Goal: Transaction & Acquisition: Register for event/course

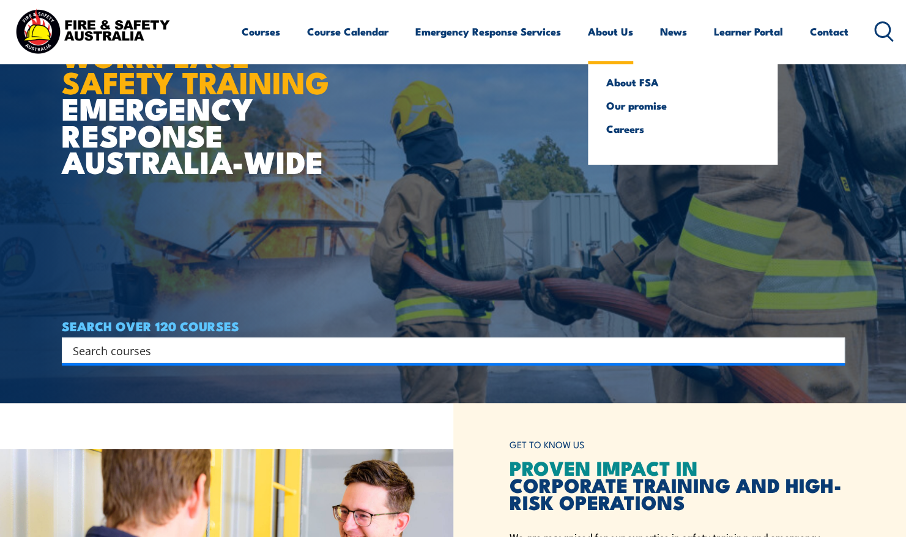
scroll to position [136, 0]
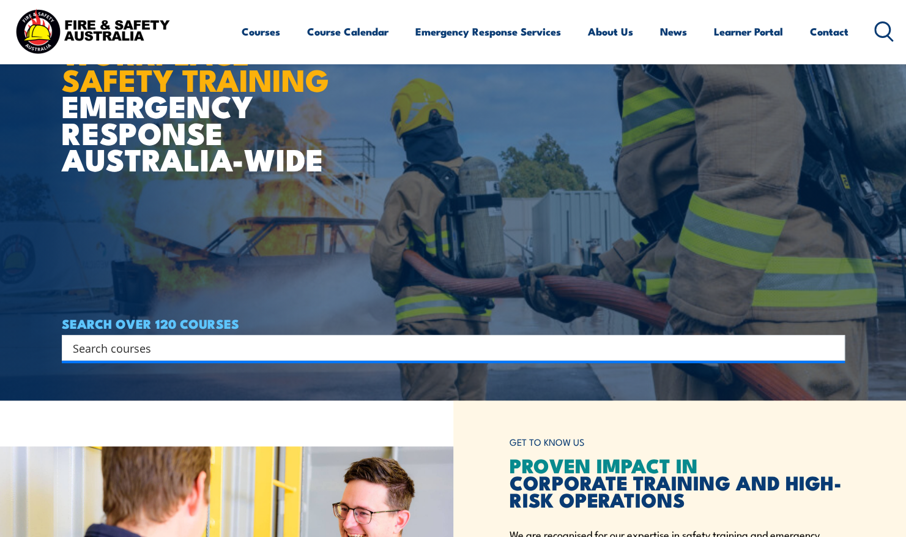
click at [421, 338] on div "Search" at bounding box center [453, 348] width 783 height 26
click at [412, 344] on input "Search input" at bounding box center [445, 347] width 745 height 18
paste input "ire Extinguisher"
click at [70, 349] on body "Courses Course Calendar Emergency Response Services Services Overview Emergency…" at bounding box center [453, 132] width 906 height 537
click at [74, 350] on input "ire Extinguisher" at bounding box center [445, 347] width 745 height 18
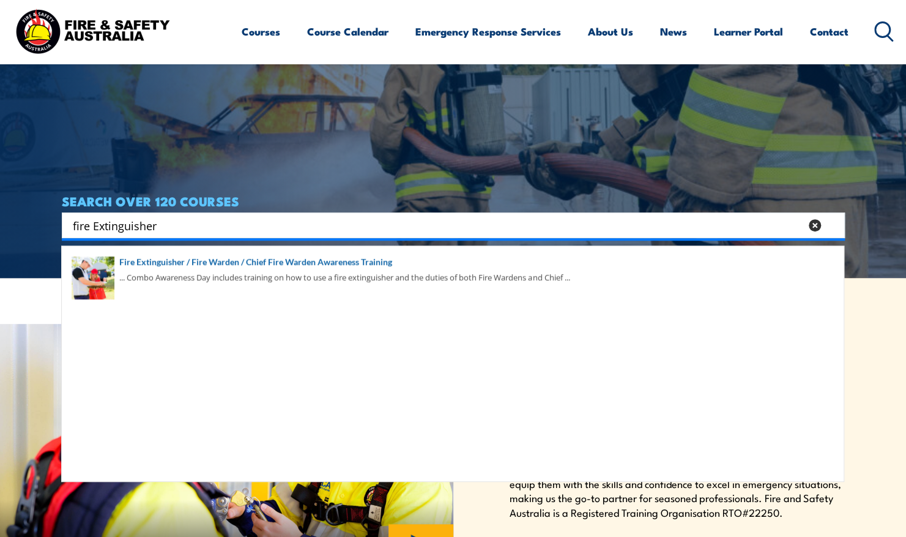
scroll to position [263, 0]
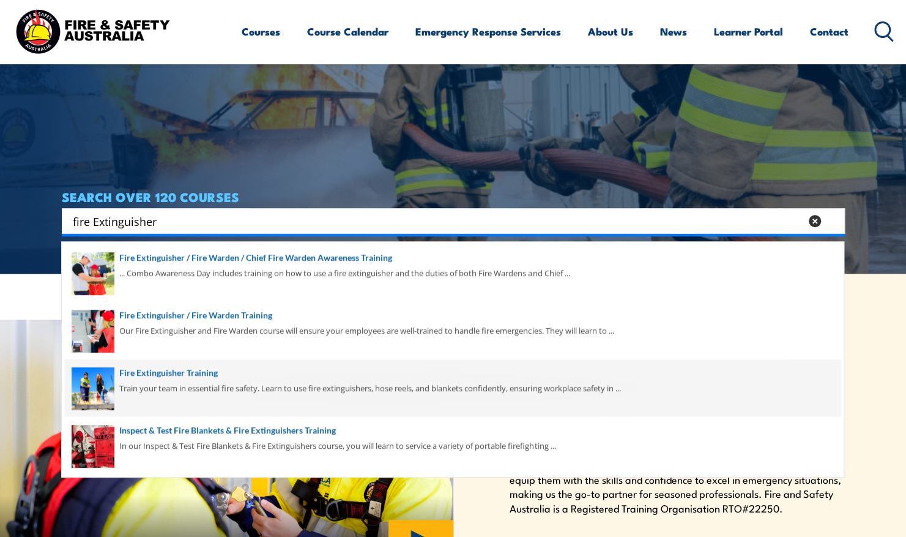
type input "fire Extinguisher"
click at [310, 380] on span at bounding box center [453, 388] width 776 height 58
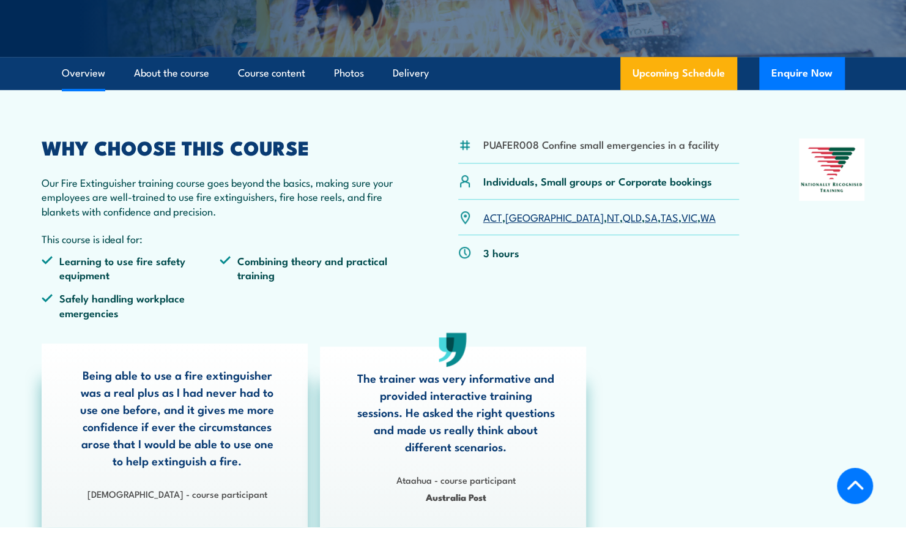
scroll to position [305, 0]
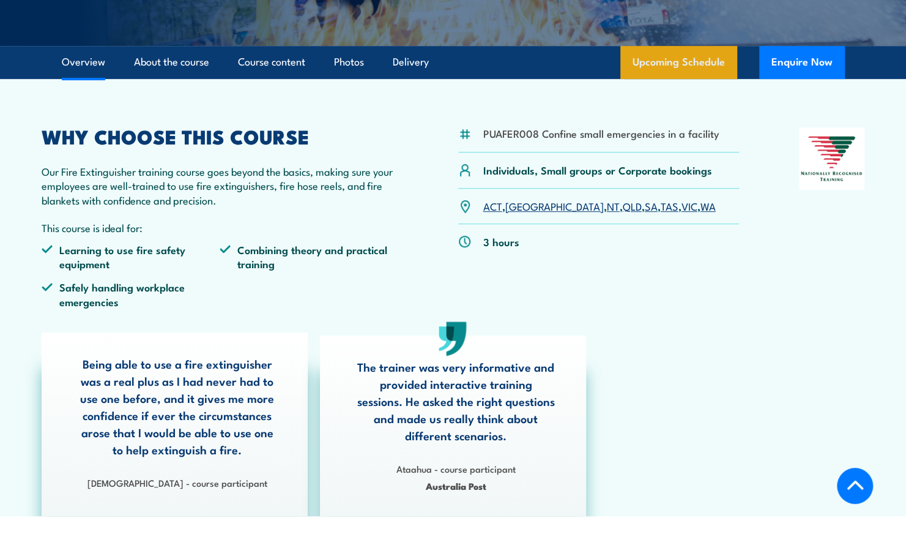
click at [689, 64] on link "Upcoming Schedule" at bounding box center [679, 62] width 117 height 33
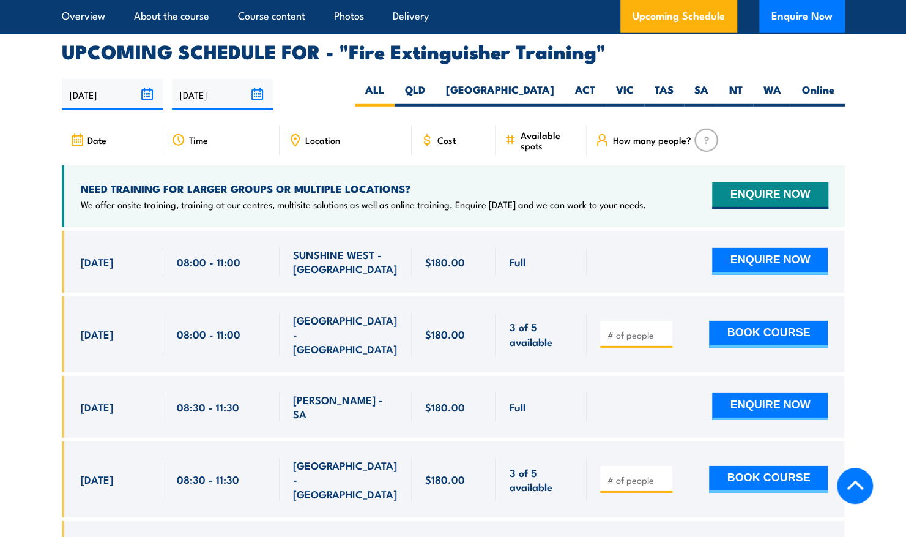
scroll to position [1992, 0]
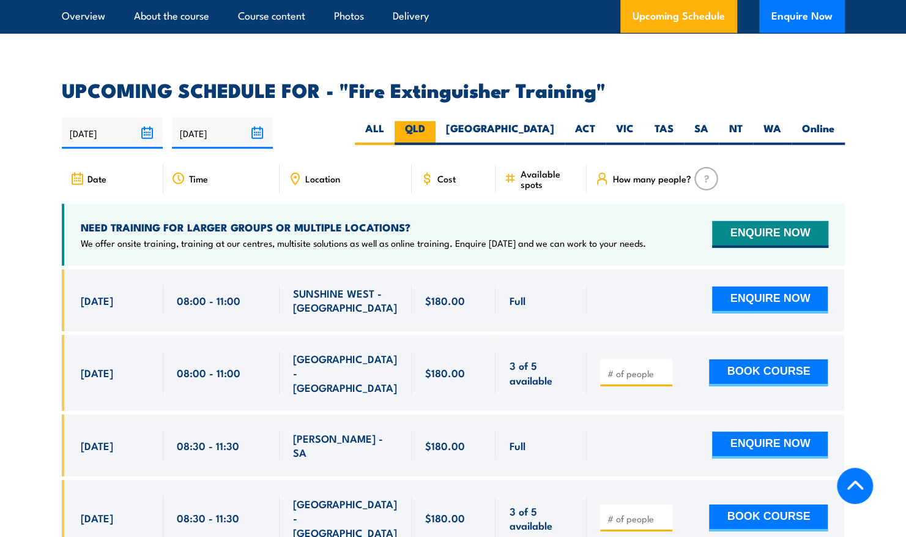
click at [436, 121] on label "QLD" at bounding box center [415, 133] width 41 height 24
click at [433, 121] on input "QLD" at bounding box center [429, 125] width 8 height 8
radio input "true"
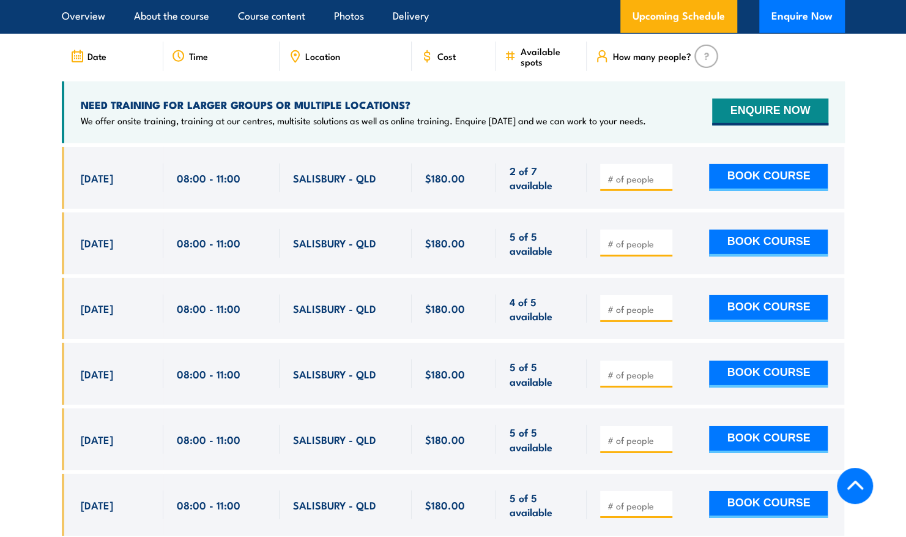
scroll to position [2113, 0]
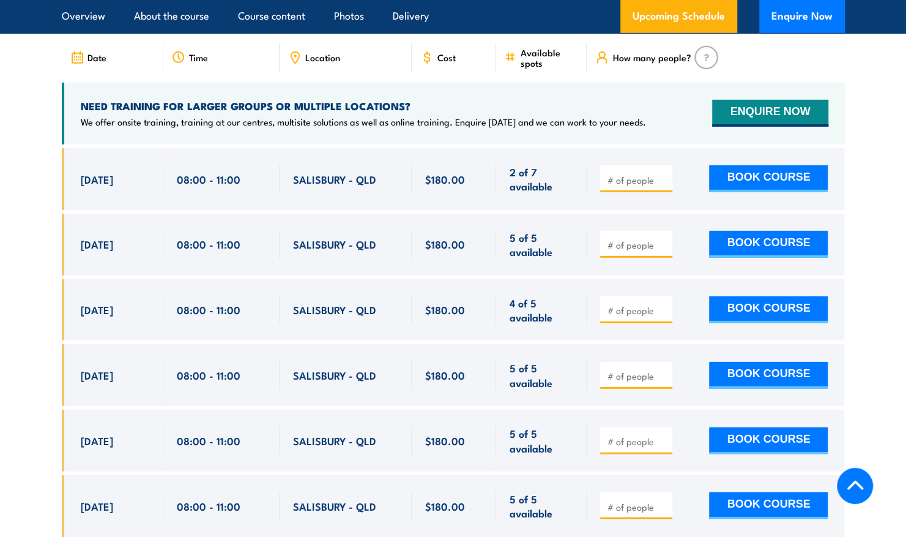
click at [264, 253] on div "08:00 - 11:00" at bounding box center [221, 245] width 116 height 62
click at [639, 239] on input "number" at bounding box center [637, 245] width 61 height 12
type input "5"
click at [786, 231] on button "BOOK COURSE" at bounding box center [768, 244] width 119 height 27
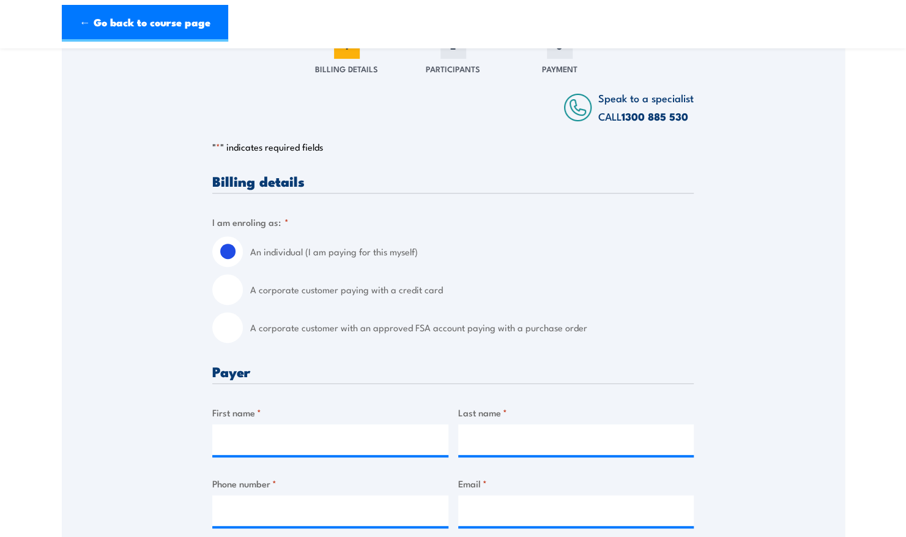
scroll to position [172, 0]
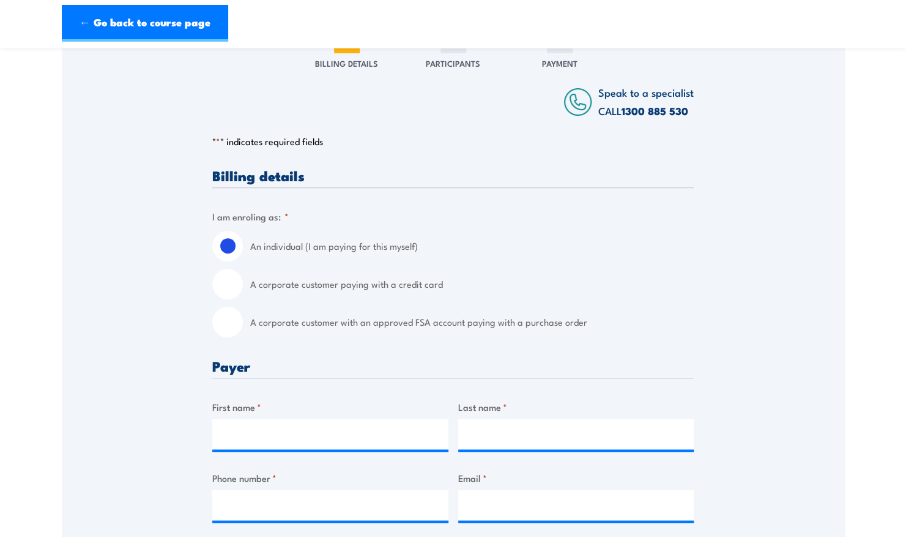
click at [239, 326] on input "A corporate customer with an approved FSA account paying with a purchase order" at bounding box center [227, 322] width 31 height 31
radio input "true"
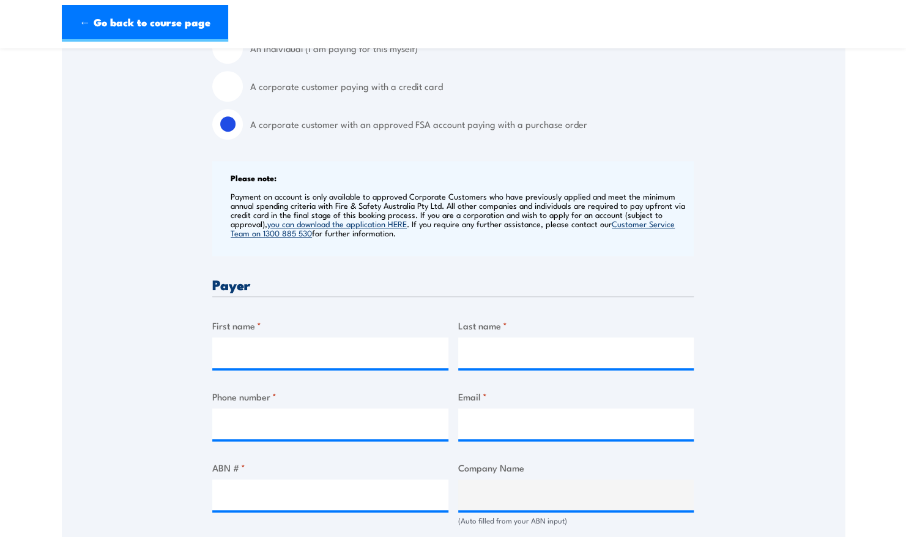
scroll to position [422, 0]
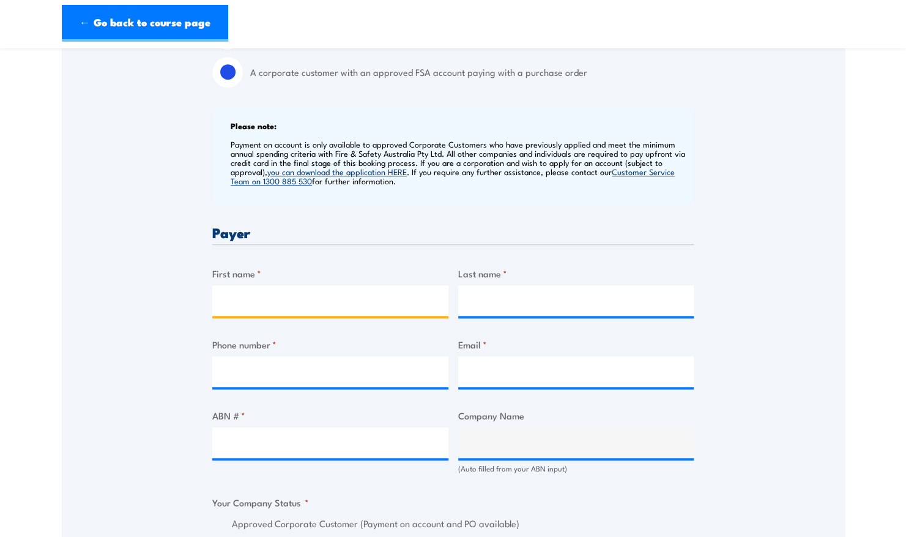
click at [315, 286] on input "First name *" at bounding box center [330, 300] width 236 height 31
type input "Claire"
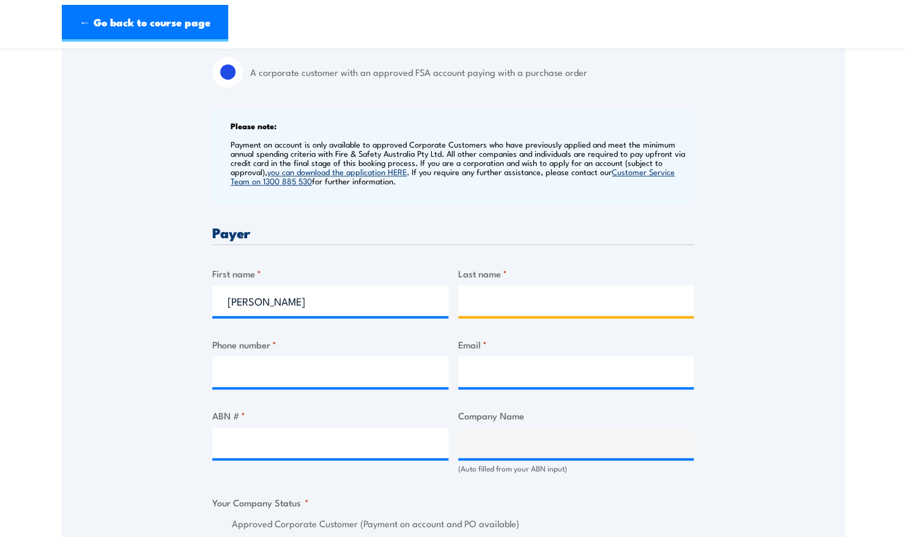
type input "Tabrett"
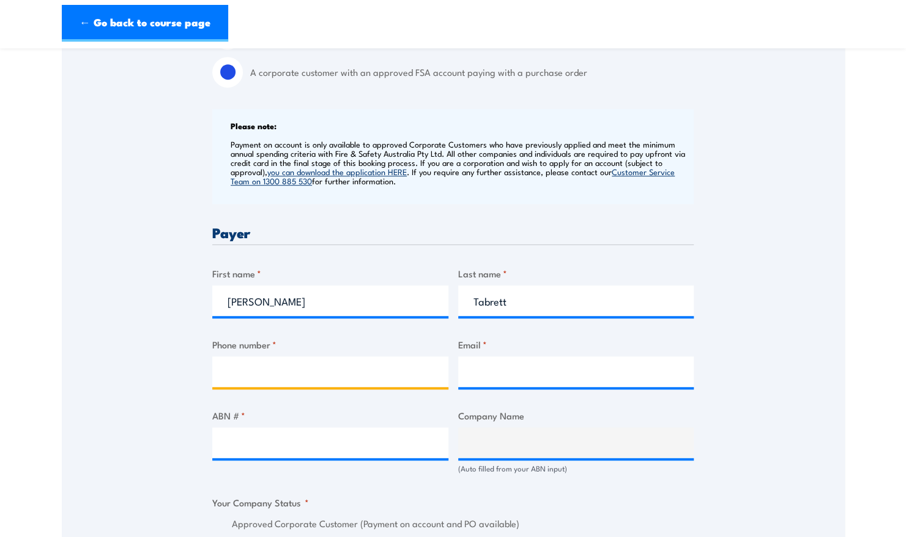
type input "0481090272"
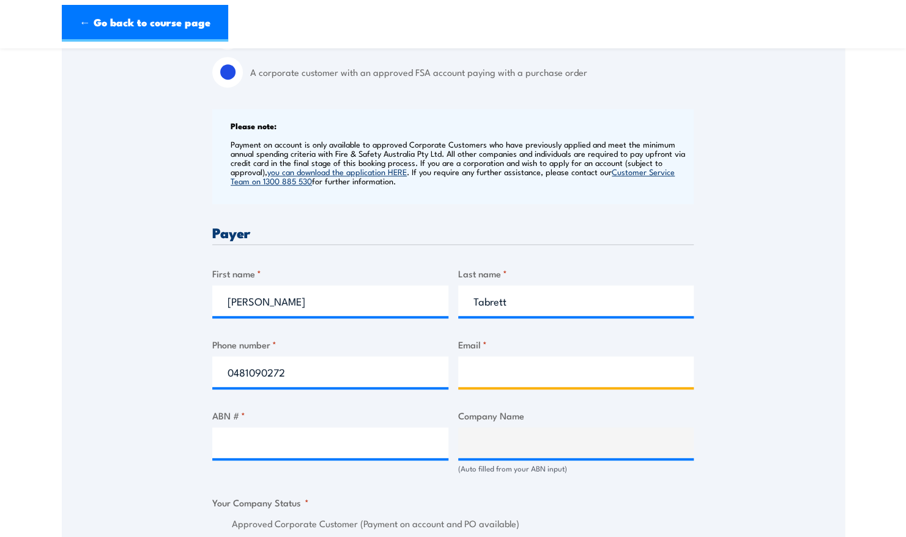
type input "accounts@grilld.com.au"
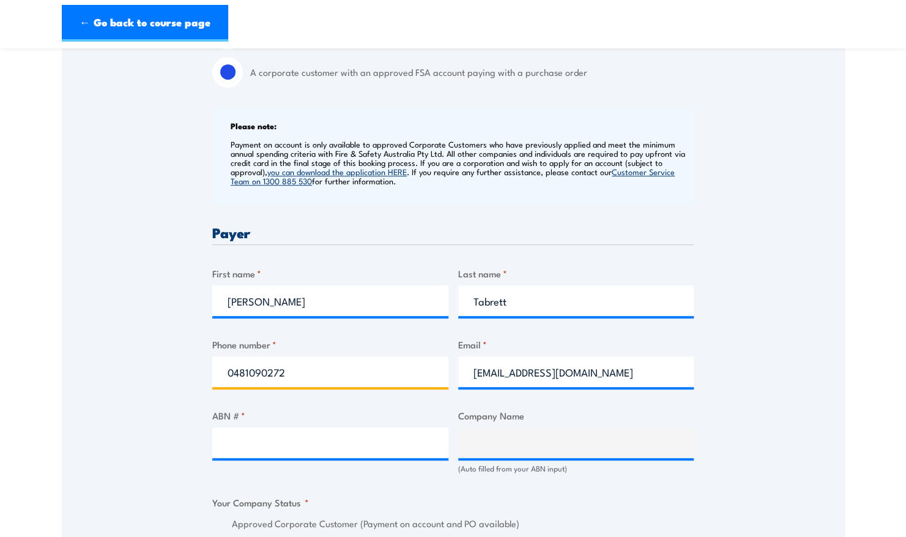
drag, startPoint x: 295, startPoint y: 371, endPoint x: 158, endPoint y: 345, distance: 139.6
click at [158, 345] on div "Speak to a specialist CALL 1300 885 530 CALL 1300 885 530 " * " indicates requi…" at bounding box center [453, 466] width 783 height 1351
type input "0435843990"
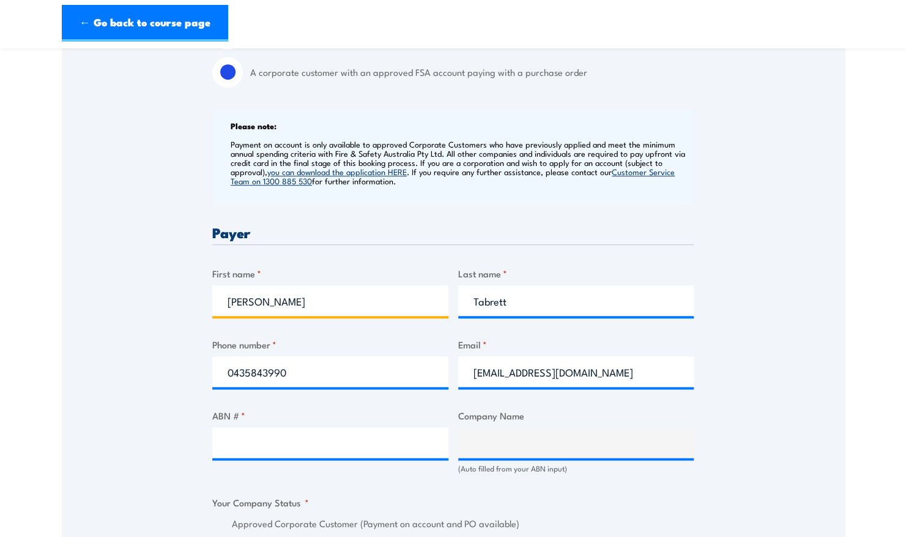
click at [256, 302] on input "Claire" at bounding box center [330, 300] width 236 height 31
type input "Sarah"
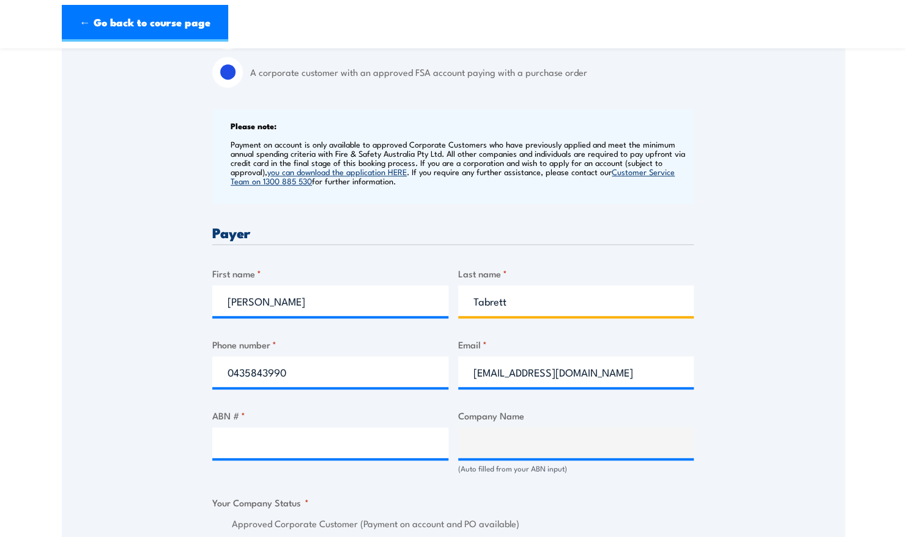
click at [488, 306] on input "Tabrett" at bounding box center [576, 300] width 236 height 31
type input "Hodgess"
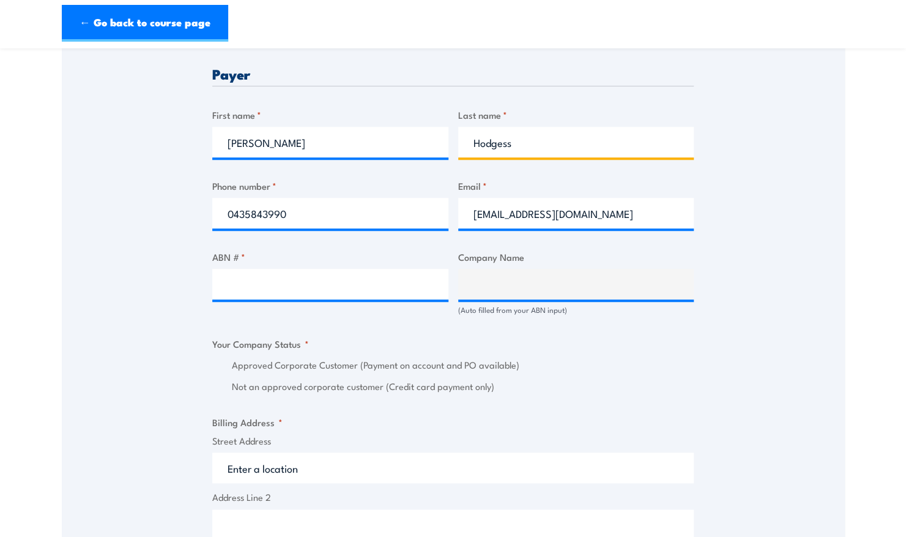
scroll to position [581, 0]
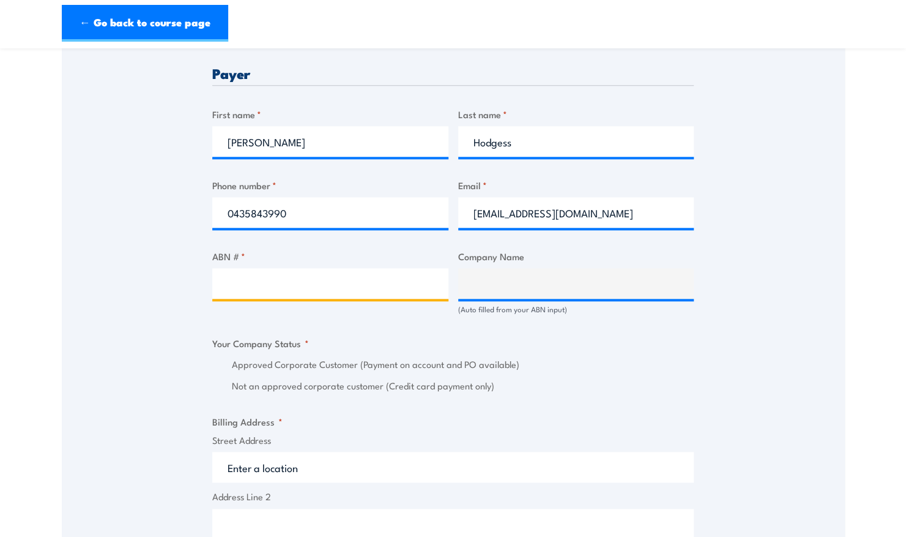
click at [307, 284] on input "ABN # *" at bounding box center [330, 283] width 236 height 31
paste input "17106297394"
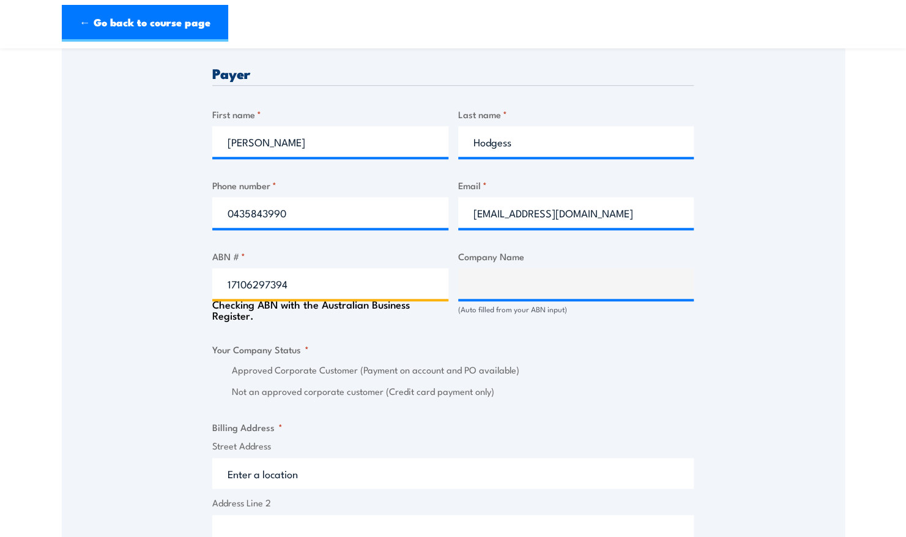
type input "17106297394"
click at [703, 372] on div "Speak to a specialist CALL 1300 885 530 CALL 1300 885 530 " * " indicates requi…" at bounding box center [453, 310] width 783 height 1356
type input "GRILL'D PTY LTD"
radio input "true"
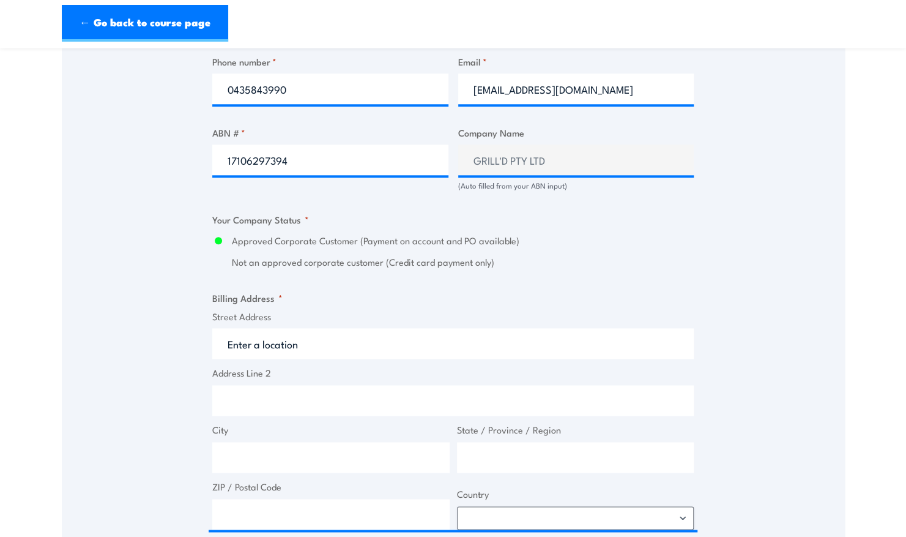
scroll to position [731, 0]
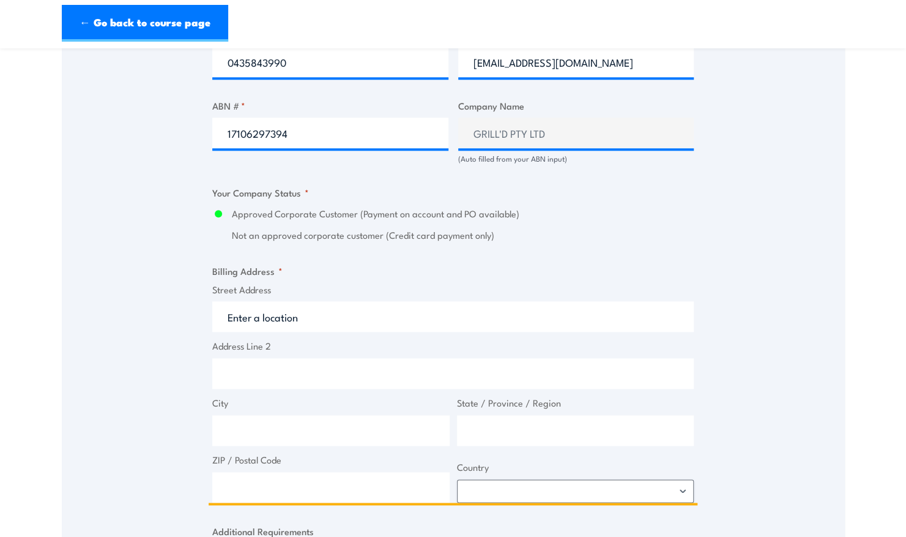
click at [381, 330] on input "Street Address" at bounding box center [453, 316] width 482 height 31
click at [295, 316] on input "Street Address" at bounding box center [453, 316] width 482 height 31
click at [196, 332] on div "Speak to a specialist CALL 1300 885 530 CALL 1300 885 530 " * " indicates requi…" at bounding box center [453, 156] width 783 height 1351
click at [278, 310] on input "Street Address" at bounding box center [453, 316] width 482 height 31
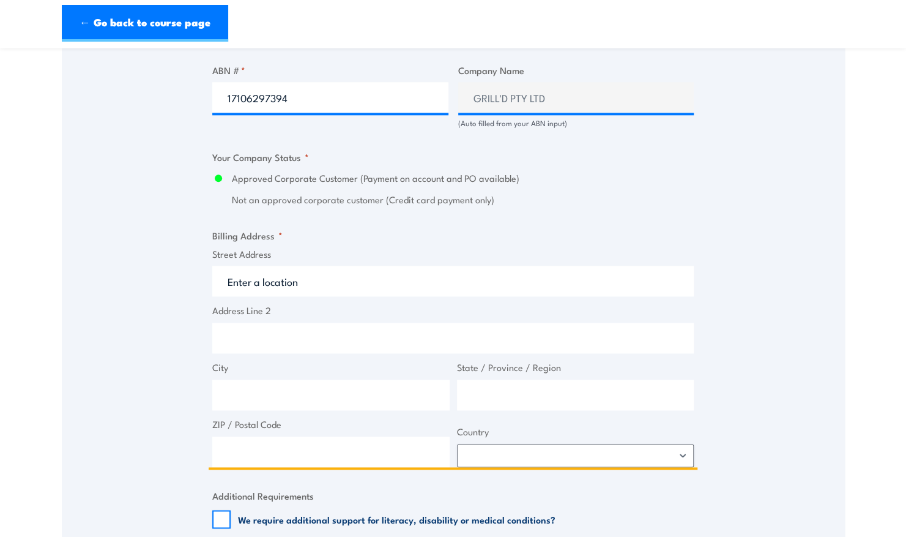
scroll to position [767, 0]
click at [293, 286] on input "Street Address" at bounding box center [453, 280] width 482 height 31
paste input "Level 1&2 South Building 8 658 Church St"
type input "Level 1&2 South Building 8 658 Church St"
click at [351, 342] on input "Address Line 2" at bounding box center [453, 337] width 482 height 31
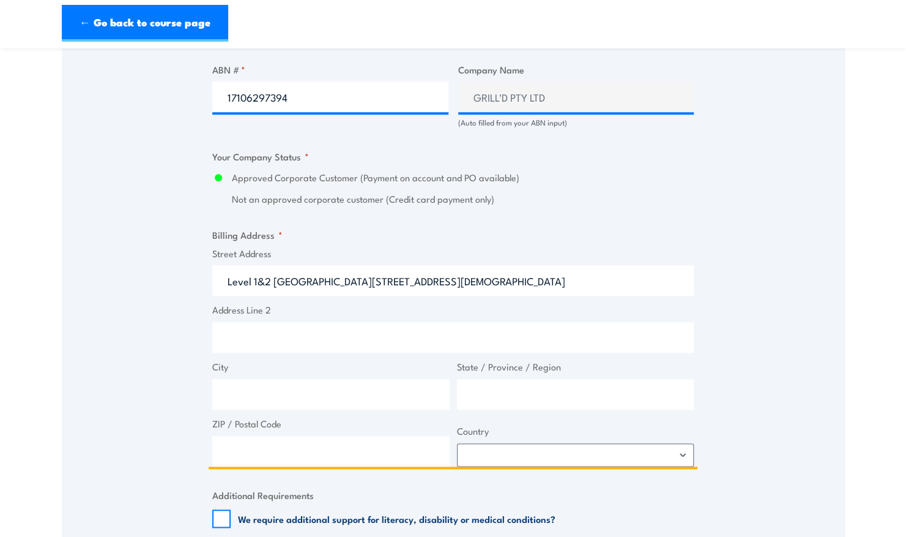
click at [311, 387] on input "City" at bounding box center [330, 394] width 237 height 31
type input "Richmond"
click at [483, 381] on input "State / Province / Region" at bounding box center [575, 394] width 237 height 31
type input "VIC"
click at [392, 444] on input "ZIP / Postal Code" at bounding box center [330, 451] width 237 height 31
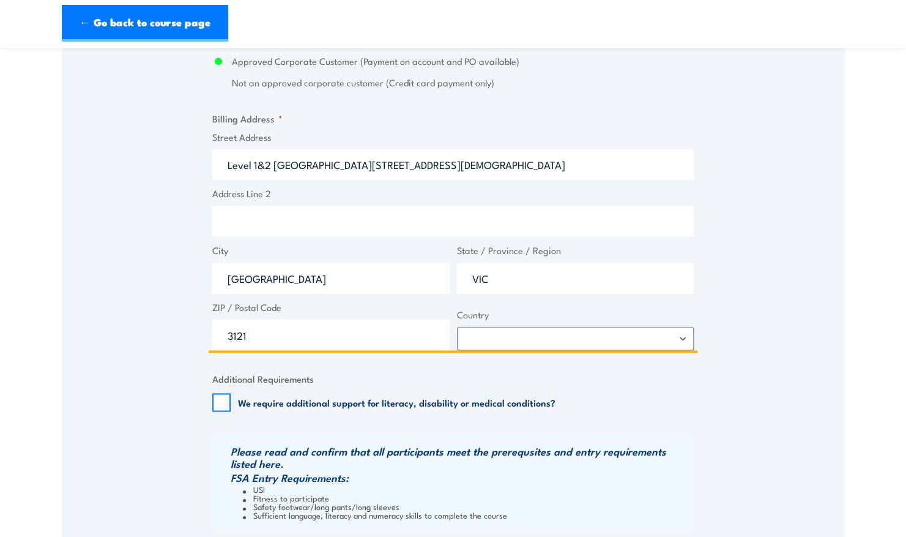
scroll to position [884, 0]
type input "3121"
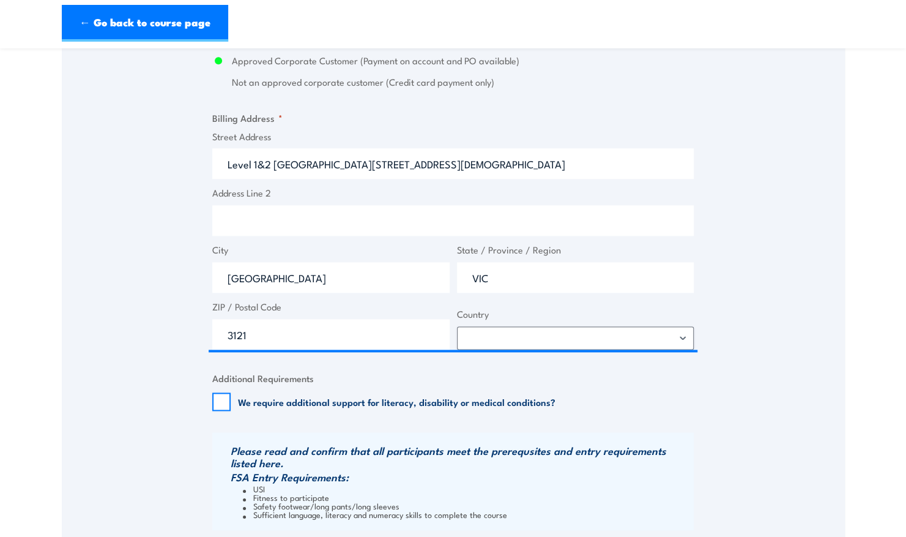
click at [530, 322] on span "Country Afghanistan Albania Algeria American Samoa Andorra Angola Anguilla Anta…" at bounding box center [576, 328] width 245 height 42
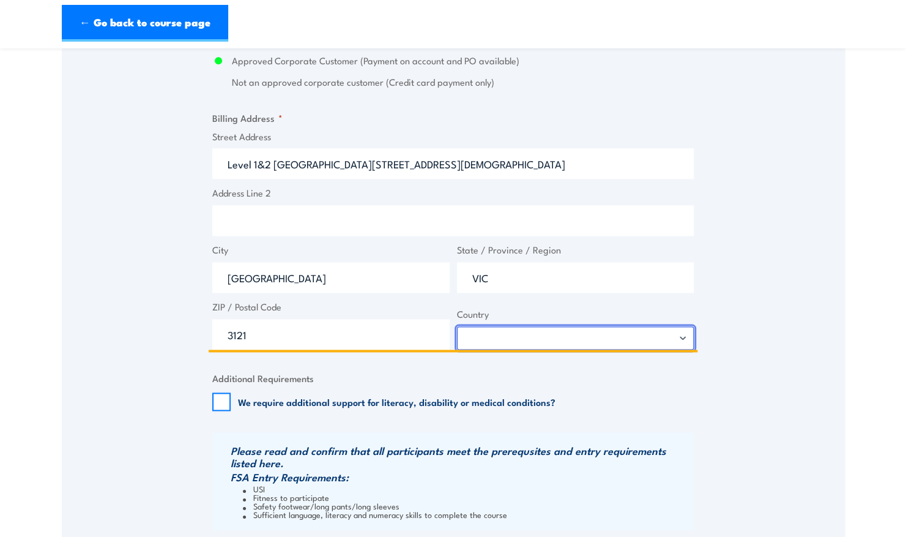
click at [510, 334] on select "Afghanistan Albania Algeria American Samoa Andorra Angola Anguilla Antarctica A…" at bounding box center [575, 337] width 237 height 23
select select "Australia"
click at [457, 326] on select "Afghanistan Albania Algeria American Samoa Andorra Angola Anguilla Antarctica A…" at bounding box center [575, 337] width 237 height 23
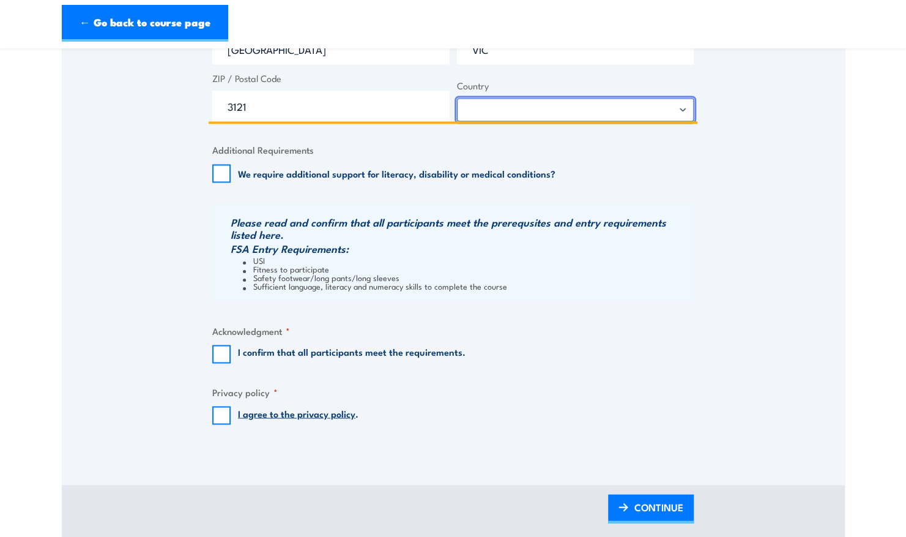
scroll to position [1113, 0]
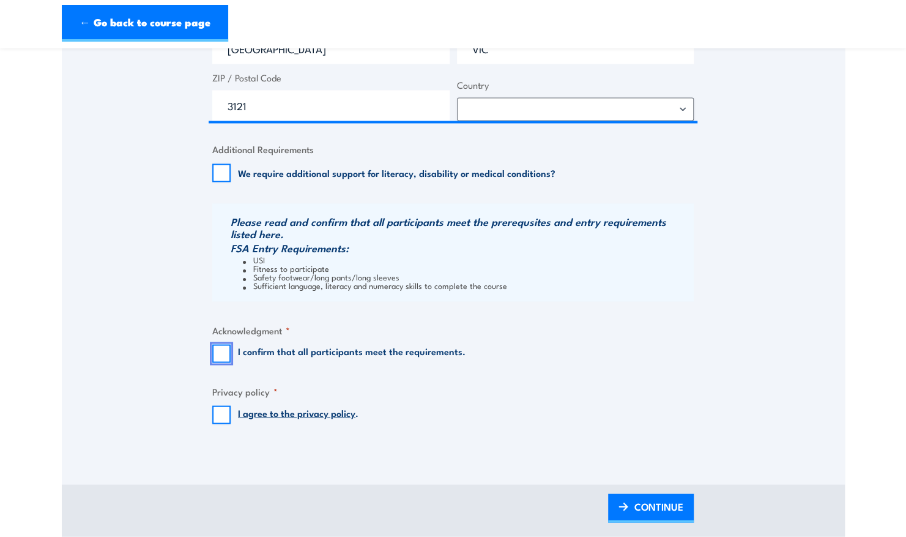
click at [217, 351] on input "I confirm that all participants meet the requirements." at bounding box center [221, 353] width 18 height 18
checkbox input "true"
click at [226, 414] on input "I agree to the privacy policy ." at bounding box center [221, 414] width 18 height 18
checkbox input "true"
click at [670, 509] on span "CONTINUE" at bounding box center [659, 506] width 49 height 32
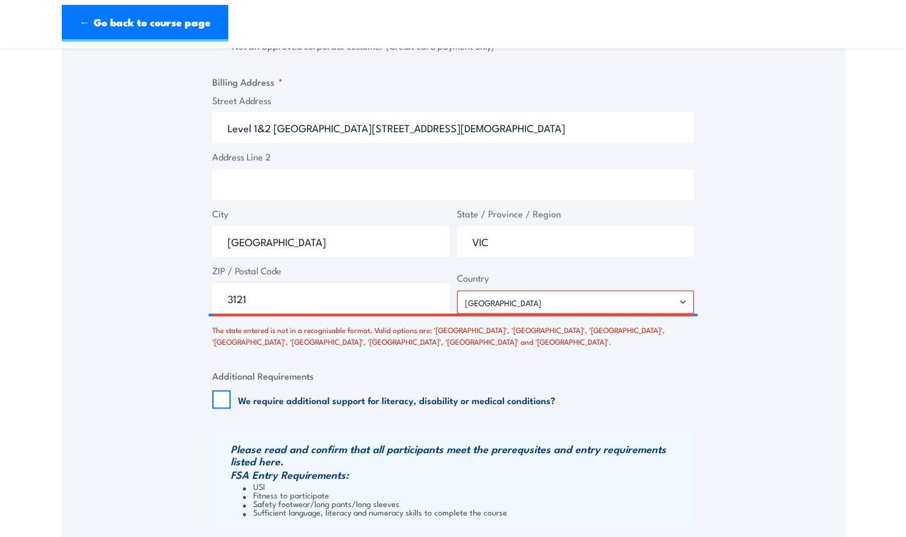
scroll to position [981, 0]
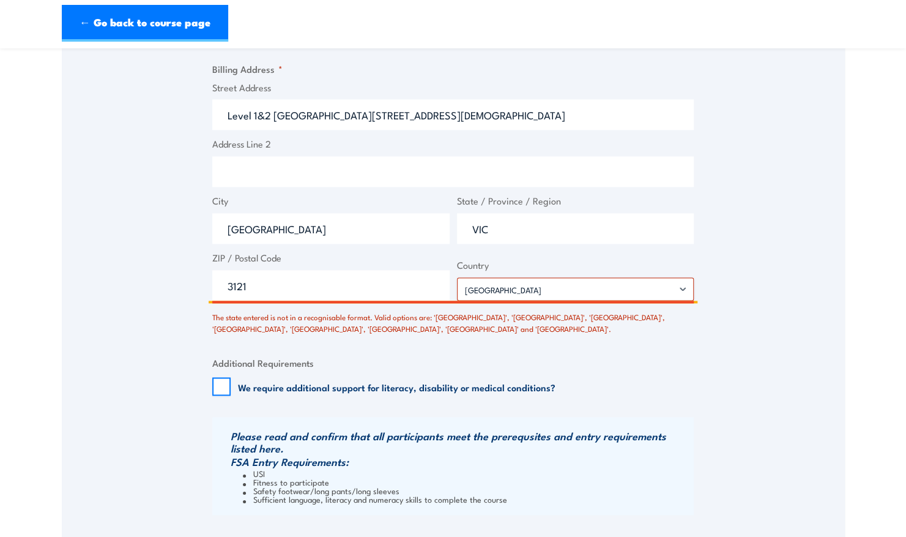
click at [503, 230] on input "VIC" at bounding box center [575, 228] width 237 height 31
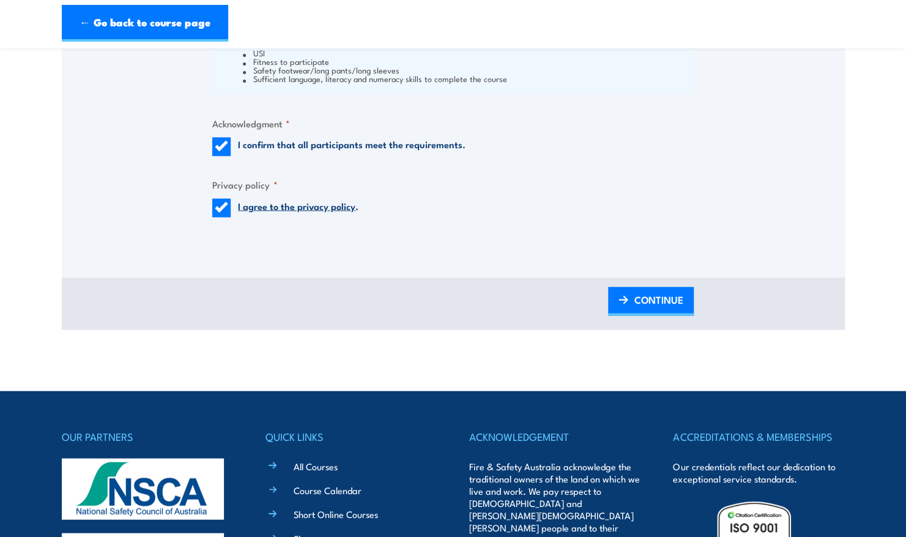
scroll to position [1397, 0]
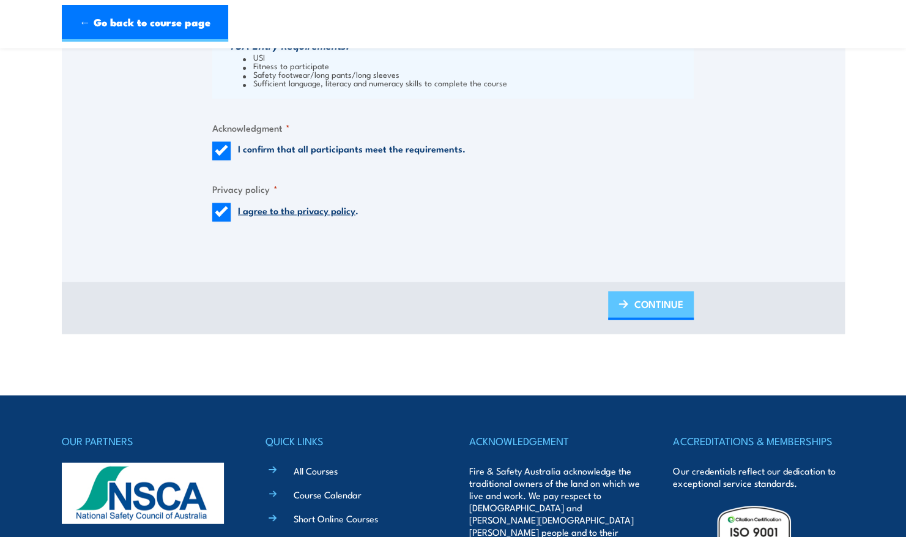
type input "Victoria"
click at [646, 308] on span "CONTINUE" at bounding box center [659, 304] width 49 height 32
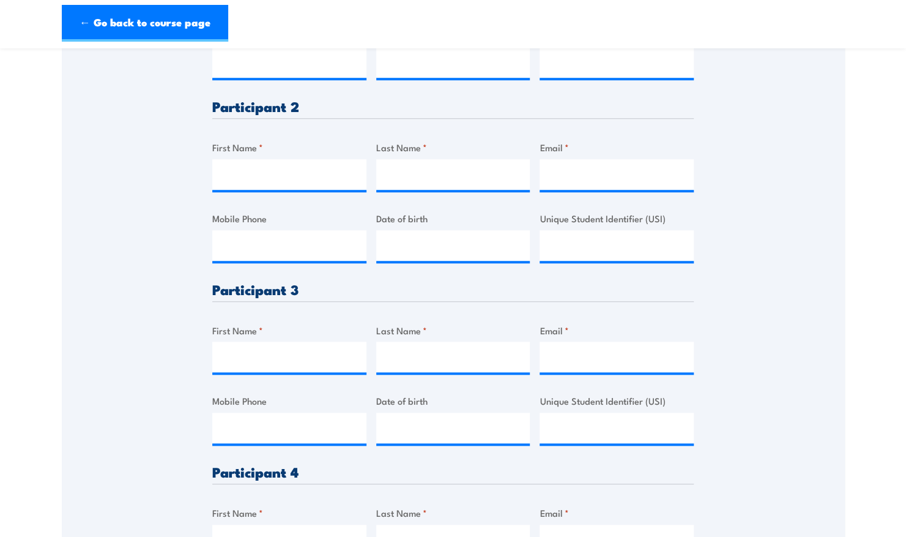
scroll to position [872, 0]
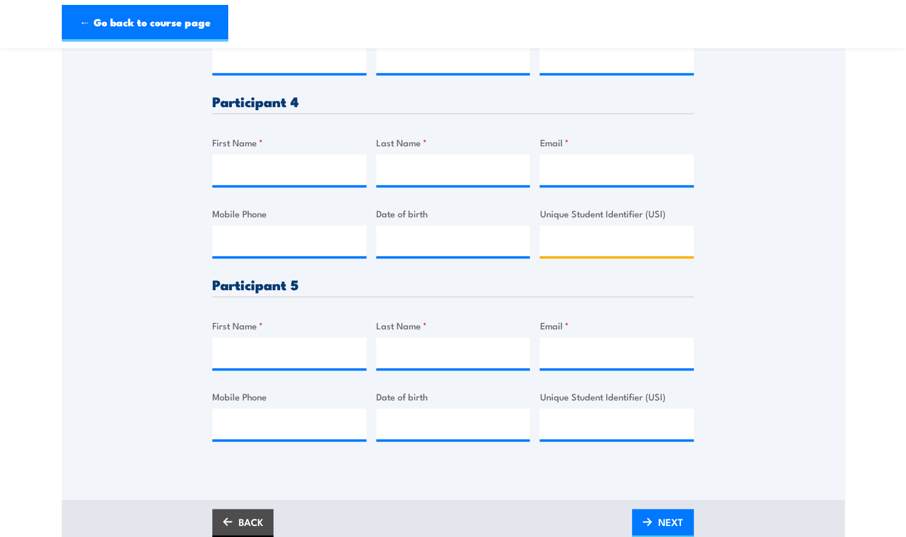
click at [599, 237] on input "Unique Student Identifier (USI)" at bounding box center [617, 240] width 154 height 31
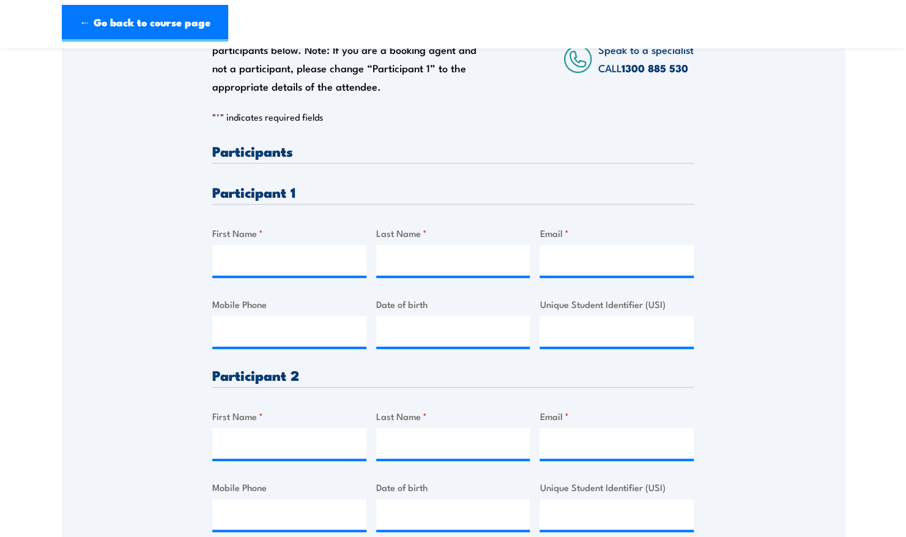
scroll to position [234, 0]
click at [301, 264] on input "First Name *" at bounding box center [289, 259] width 154 height 31
paste input "Amanda Embrey"
click at [282, 263] on input "Amanda Embrey" at bounding box center [289, 259] width 154 height 31
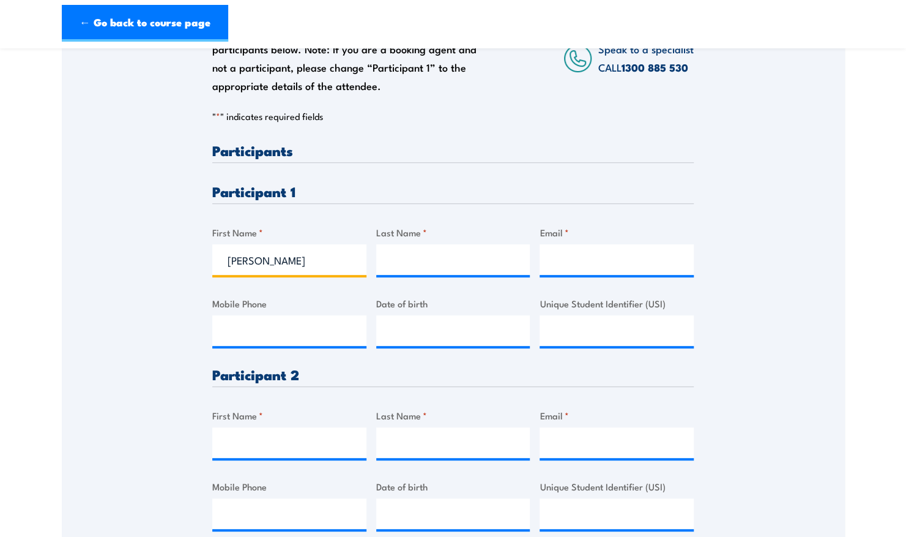
click at [282, 263] on input "Amanda Embrey" at bounding box center [289, 259] width 154 height 31
type input "Amanda Embrey"
click at [400, 254] on input "Last Name *" at bounding box center [453, 259] width 154 height 31
paste input "Embrey"
type input "Embrey"
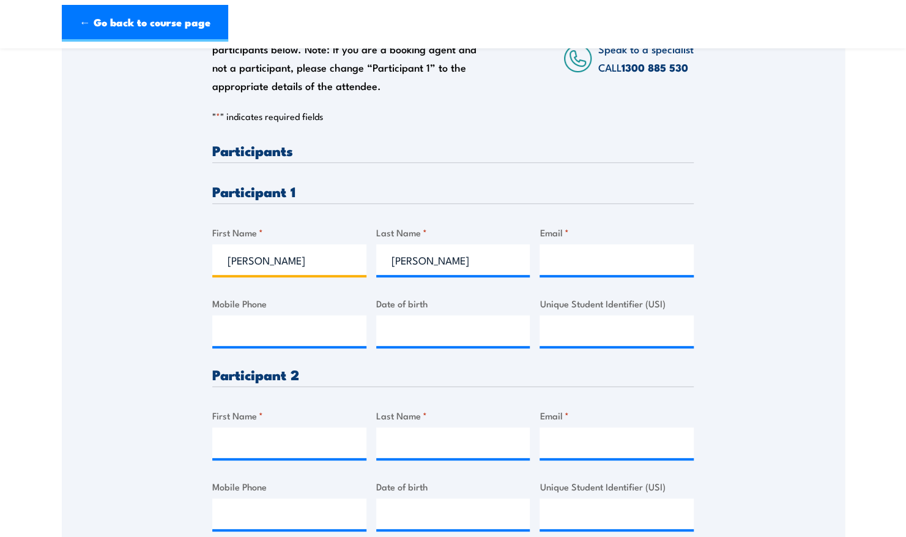
click at [330, 263] on input "Amanda Embrey" at bounding box center [289, 259] width 154 height 31
type input "Amanda"
click at [577, 245] on input "Email *" at bounding box center [617, 259] width 154 height 31
click at [577, 250] on input "Email *" at bounding box center [617, 259] width 154 height 31
paste input "amanda.embrey@hotmail.com"
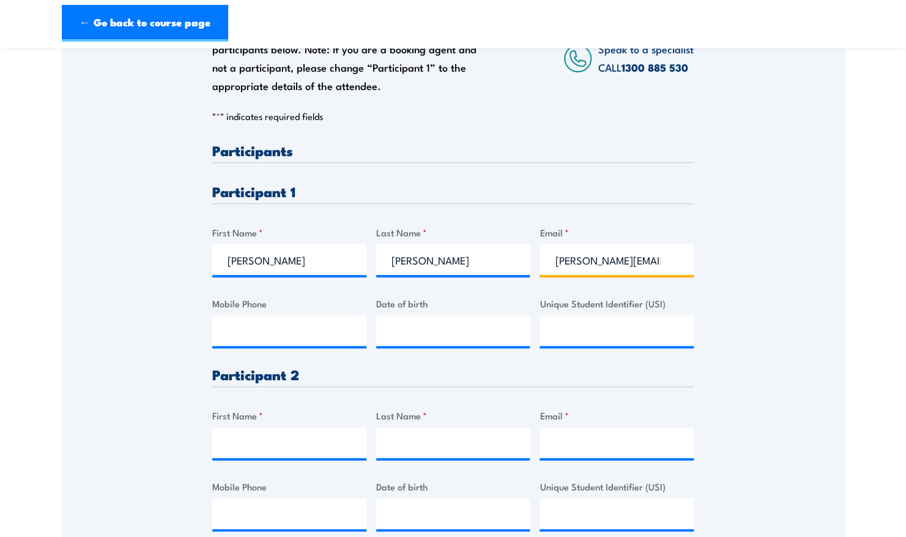
scroll to position [0, 33]
type input "amanda.embrey@hotmail.com"
click at [767, 211] on div "Please provide names and contact details for each of the participants below. No…" at bounding box center [453, 541] width 783 height 1125
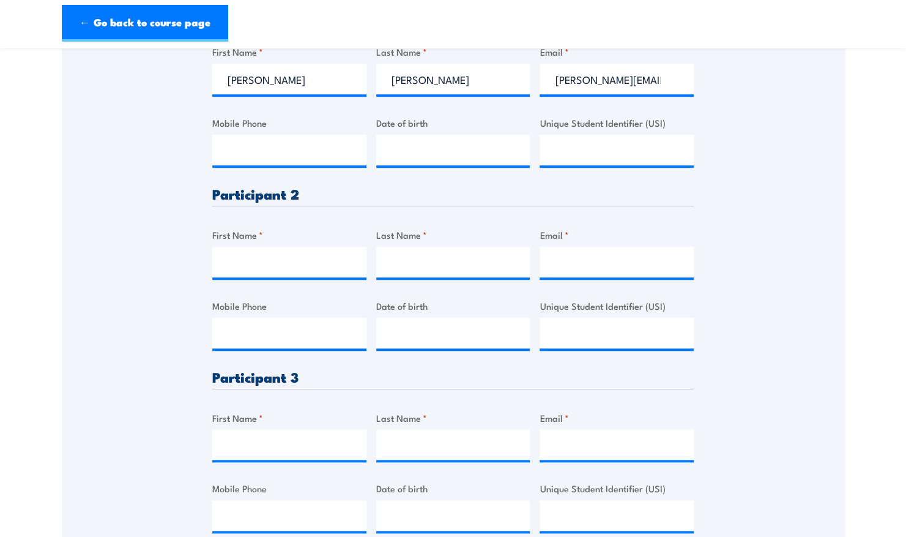
scroll to position [415, 0]
click at [293, 248] on input "First Name *" at bounding box center [289, 261] width 154 height 31
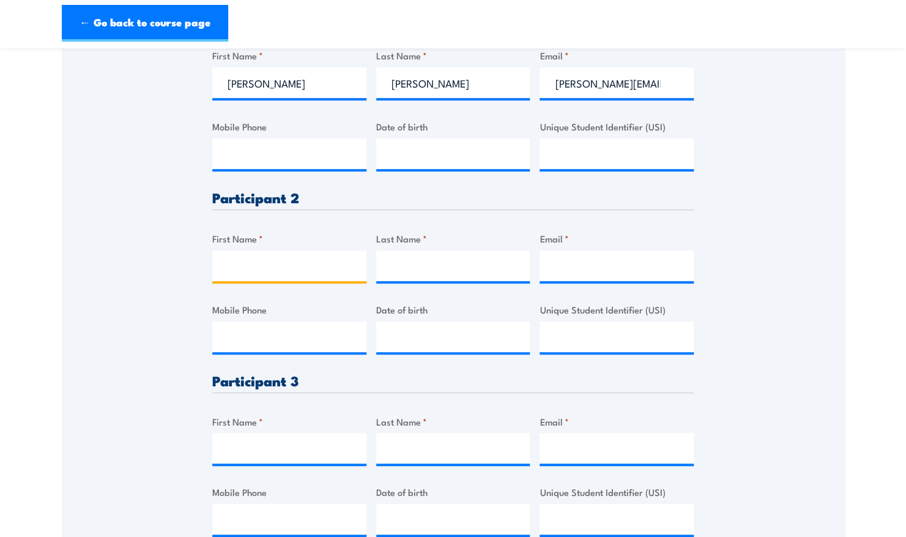
scroll to position [410, 0]
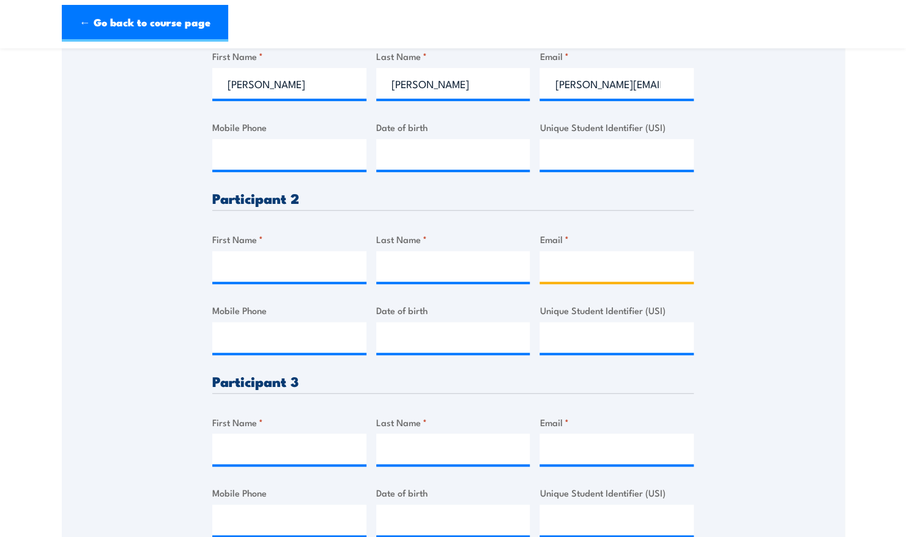
click at [593, 264] on input "Email *" at bounding box center [617, 266] width 154 height 31
paste input "amanda.embrey@hotmail.com"
type input "amanda.embrey@hotmail.com"
click at [591, 258] on input "amanda.embrey@hotmail.com" at bounding box center [617, 266] width 154 height 31
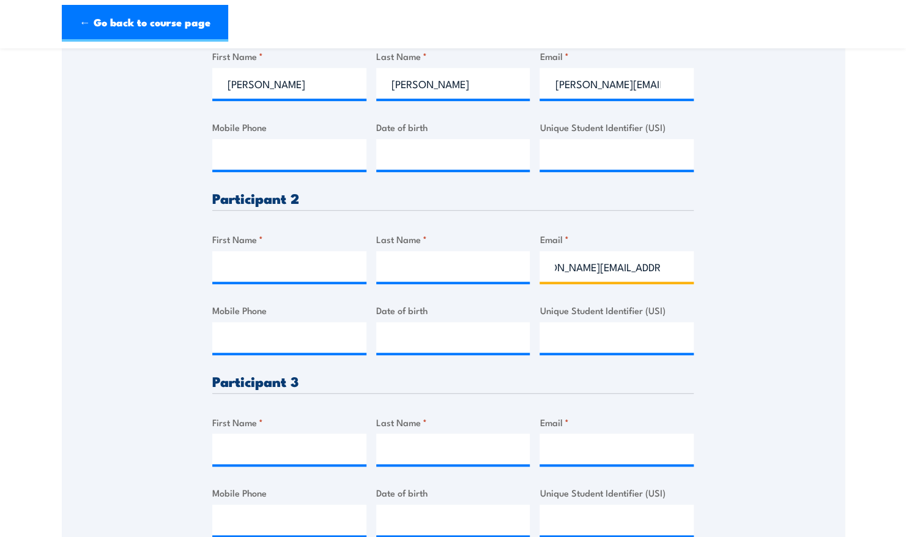
click at [591, 258] on input "amanda.embrey@hotmail.com" at bounding box center [617, 266] width 154 height 31
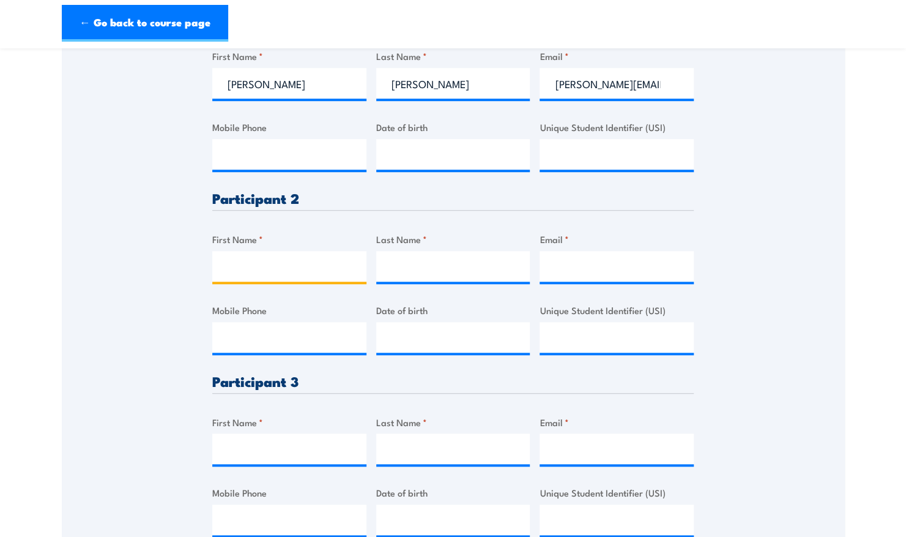
click at [315, 263] on input "First Name *" at bounding box center [289, 266] width 154 height 31
paste input "Claire Morgan"
click at [281, 265] on input "Claire Morgan" at bounding box center [289, 266] width 154 height 31
type input "Claire Morgan"
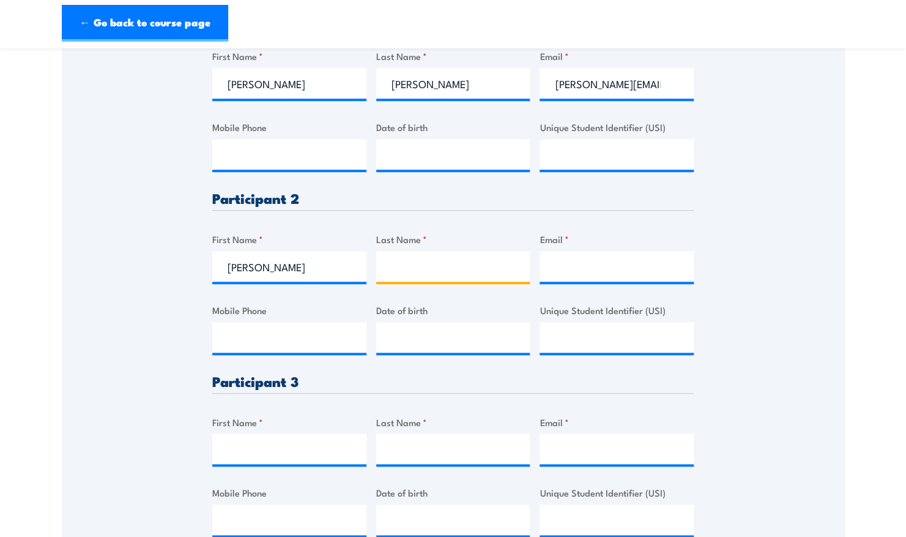
click at [424, 257] on input "Last Name *" at bounding box center [453, 266] width 154 height 31
paste input "Morgan"
type input "Morgan"
click at [277, 264] on input "Claire Morgan" at bounding box center [289, 266] width 154 height 31
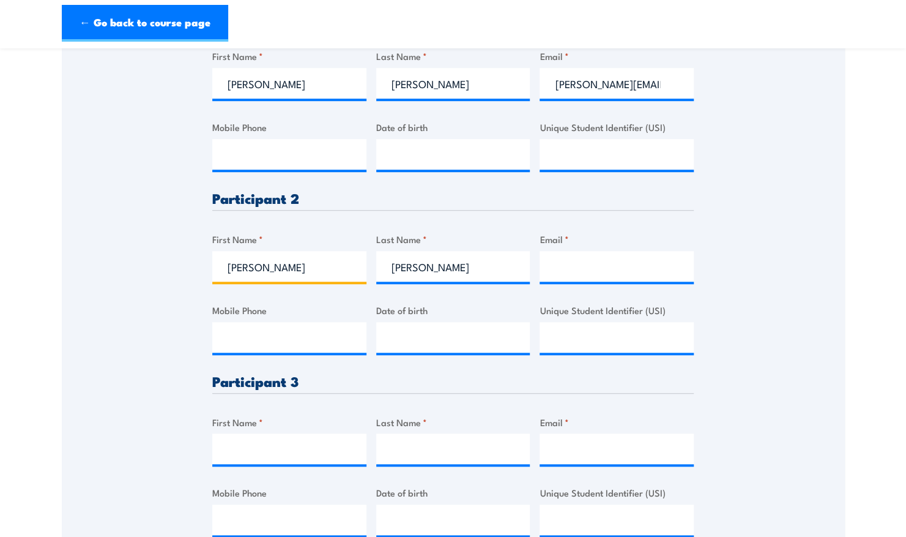
type input "Claire"
click at [610, 263] on input "Email *" at bounding box center [617, 266] width 154 height 31
click at [583, 262] on input "Email *" at bounding box center [617, 266] width 154 height 31
paste input "c.morg1222@gmail.com"
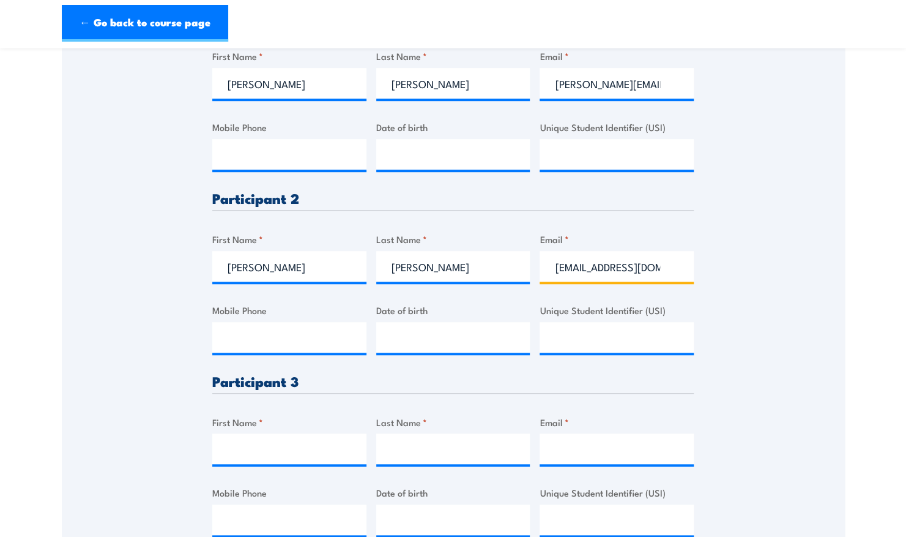
scroll to position [0, 2]
type input "c.morg1222@gmail.com"
click at [753, 256] on div "Please provide names and contact details for each of the participants below. No…" at bounding box center [453, 364] width 783 height 1125
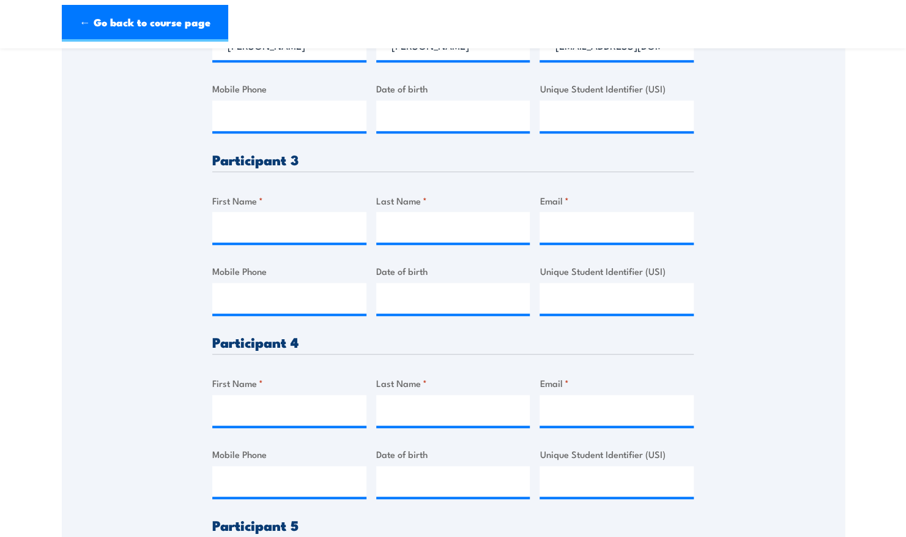
scroll to position [633, 0]
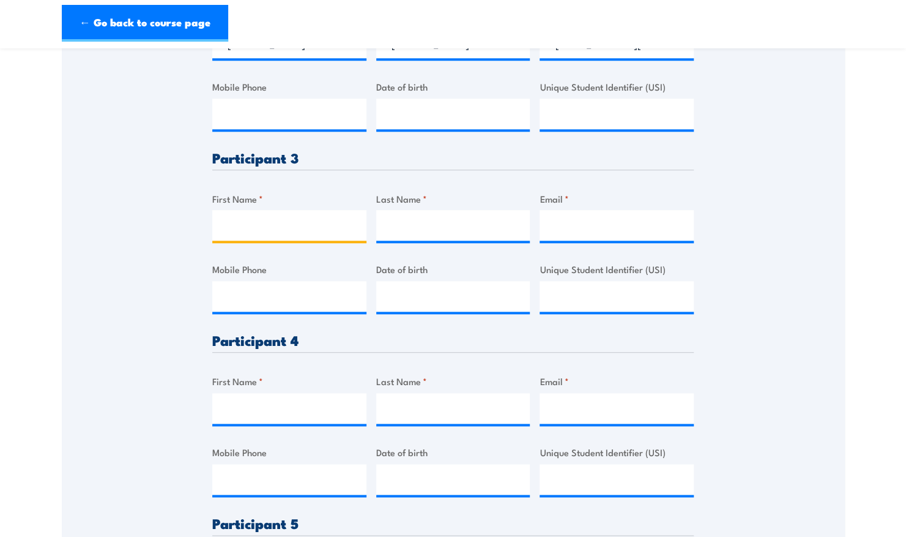
click at [337, 219] on input "First Name *" at bounding box center [289, 225] width 154 height 31
click at [319, 228] on input "First Name *" at bounding box center [289, 225] width 154 height 31
paste input "Nick Templey"
click at [265, 228] on input "Nick Templey" at bounding box center [289, 225] width 154 height 31
type input "Nick Templey"
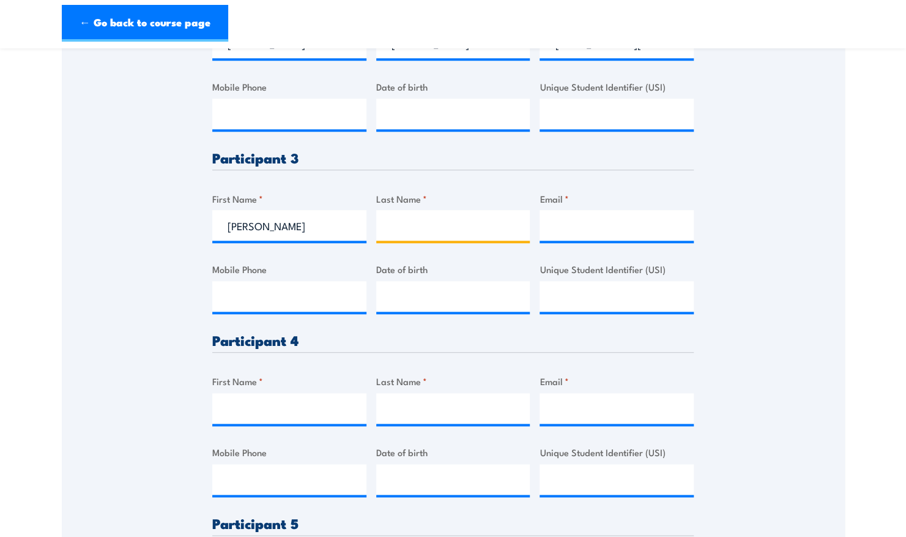
click at [411, 225] on input "Last Name *" at bounding box center [453, 225] width 154 height 31
paste input "Templey"
type input "Templey"
click at [283, 224] on input "Nick Templey" at bounding box center [289, 225] width 154 height 31
click at [283, 224] on input "Nick" at bounding box center [289, 225] width 154 height 31
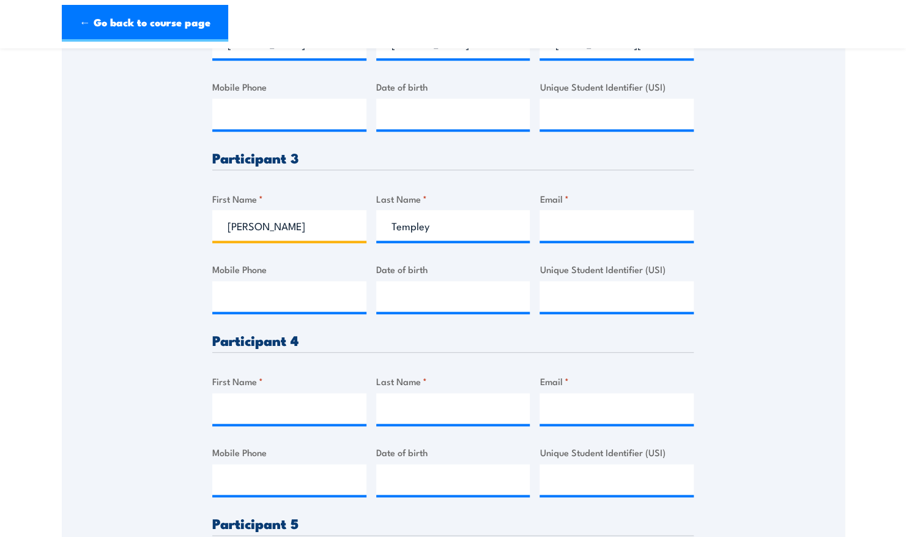
type input "Nick"
click at [607, 225] on input "Email *" at bounding box center [617, 225] width 154 height 31
paste input "nicholasjtempley@gmail.com"
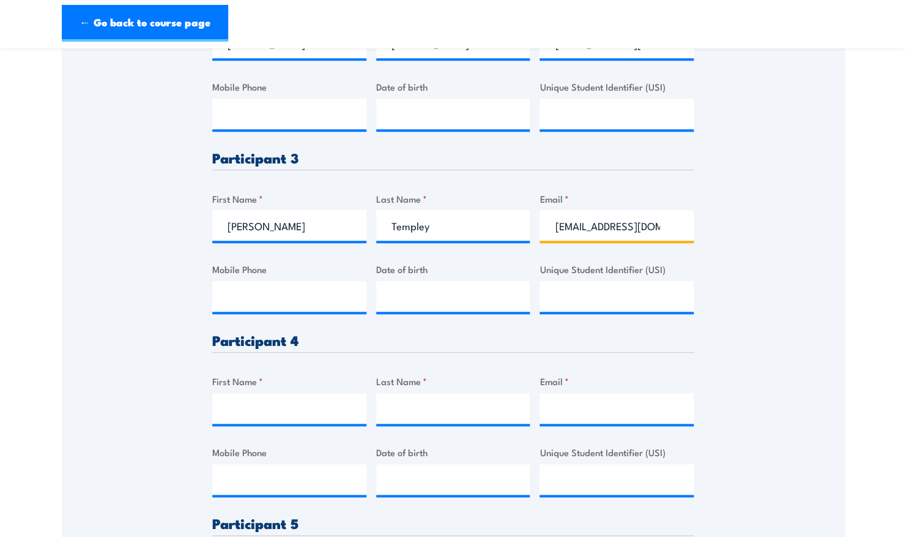
scroll to position [0, 25]
type input "nicholasjtempley@gmail.com"
click at [727, 194] on div "Please provide names and contact details for each of the participants below. No…" at bounding box center [453, 141] width 783 height 1125
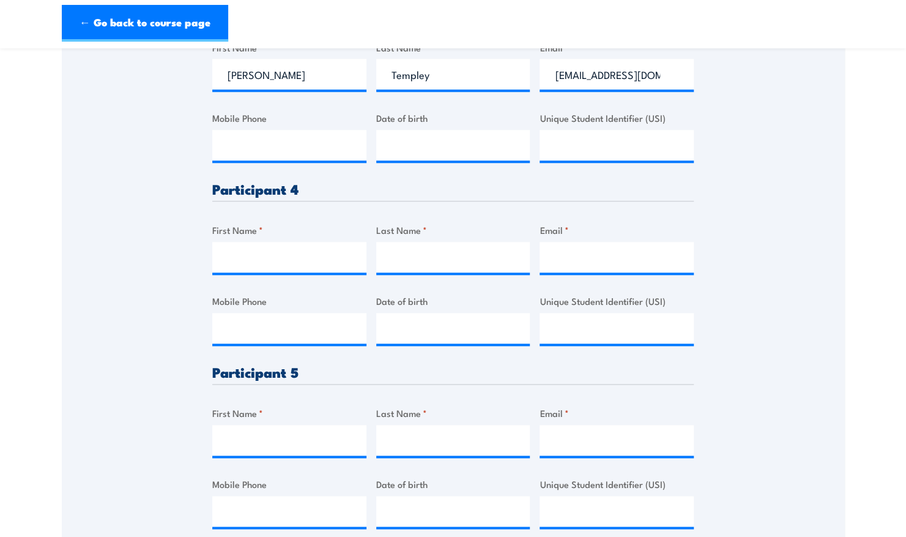
scroll to position [787, 0]
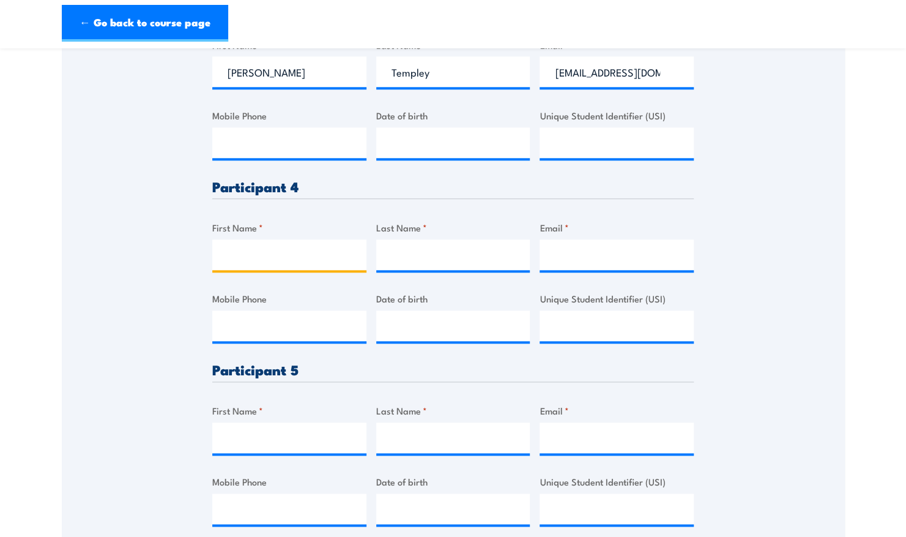
click at [354, 246] on input "First Name *" at bounding box center [289, 254] width 154 height 31
click at [307, 259] on input "First Name *" at bounding box center [289, 254] width 154 height 31
paste input "Hannah Mackie"
click at [283, 255] on input "Hannah Mackie" at bounding box center [289, 254] width 154 height 31
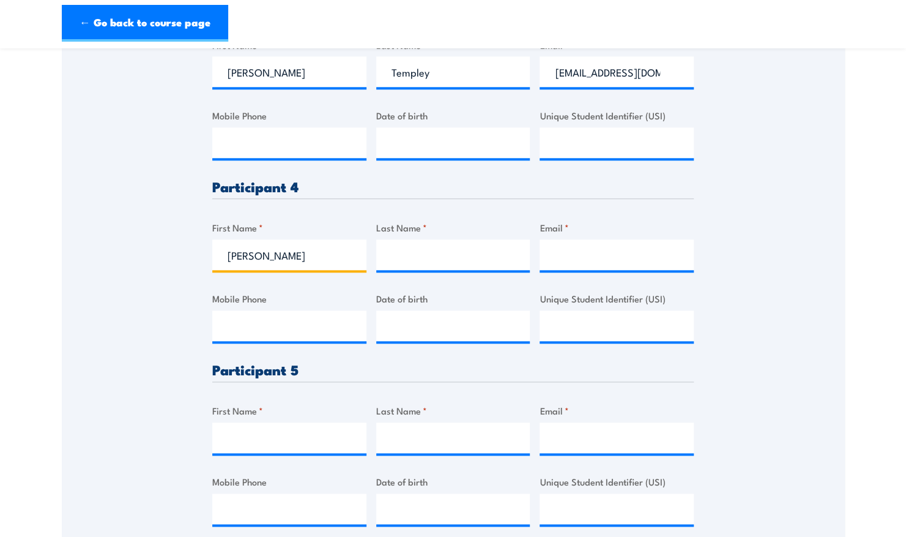
type input "Hannah Mackie"
click at [423, 261] on input "Last Name *" at bounding box center [453, 254] width 154 height 31
paste input "Mackie"
type input "Mackie"
click at [291, 253] on input "Hannah Mackie" at bounding box center [289, 254] width 154 height 31
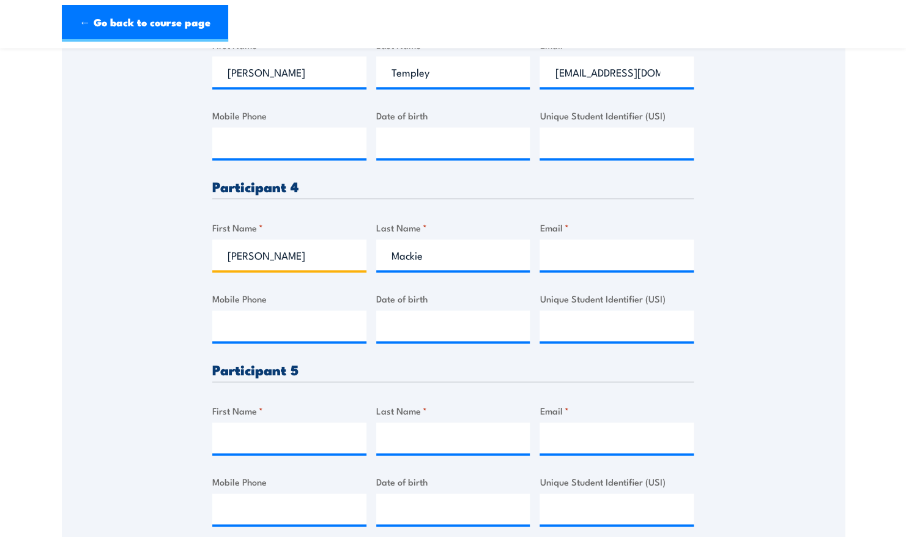
click at [291, 253] on input "Hannah Mackie" at bounding box center [289, 254] width 154 height 31
type input "Hannah"
click at [590, 253] on input "Email *" at bounding box center [617, 254] width 154 height 31
paste input "hannah.lily.mack@gmail.com"
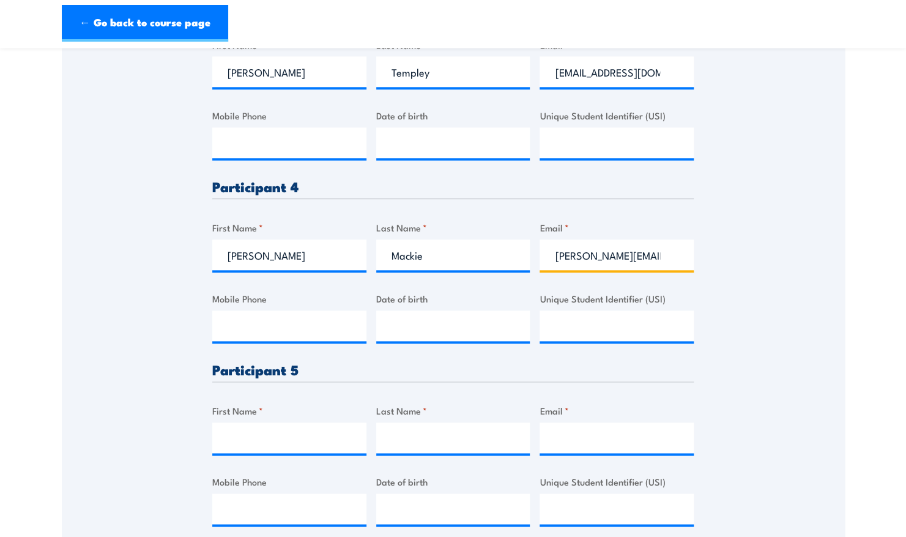
scroll to position [0, 27]
type input "hannah.lily.mack@gmail.com"
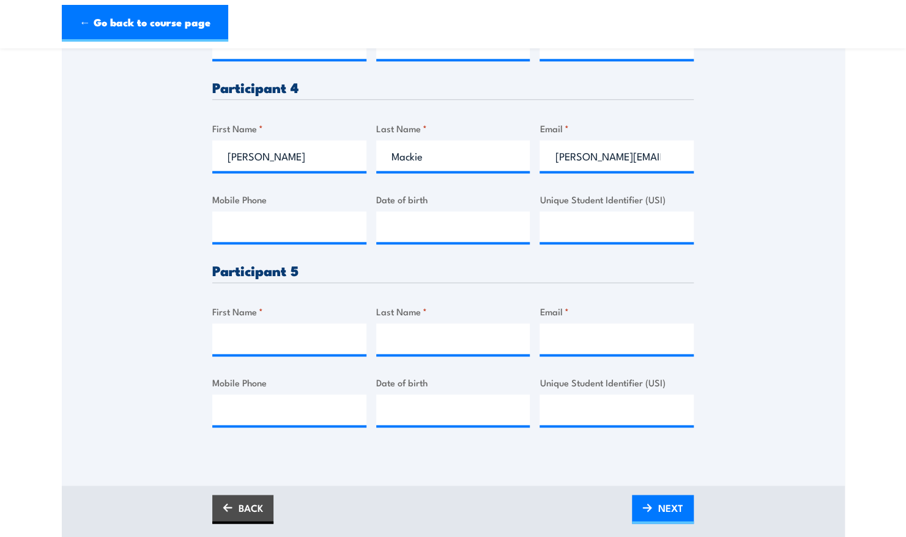
scroll to position [887, 0]
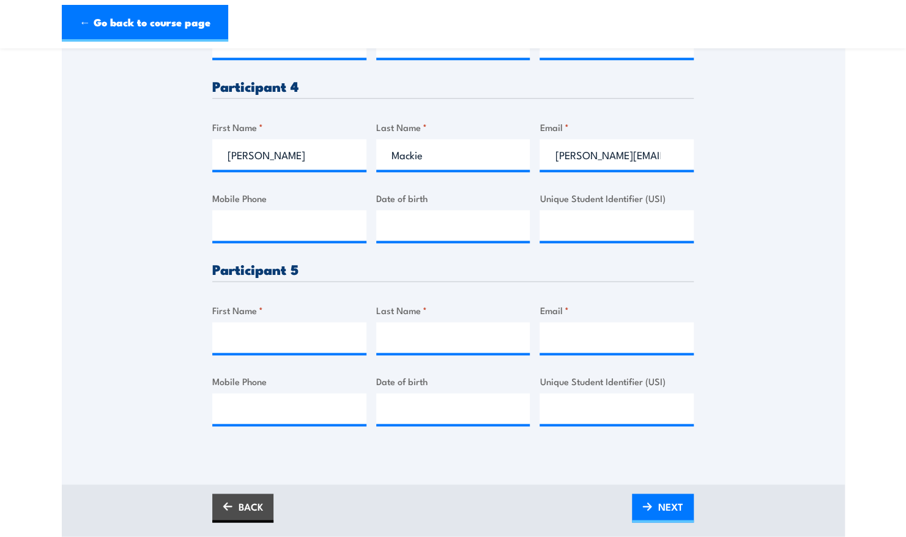
click at [286, 337] on input "First Name *" at bounding box center [289, 337] width 154 height 31
click at [308, 337] on input "First Name *" at bounding box center [289, 337] width 154 height 31
paste input "Kane Rogers"
click at [269, 346] on input "Kane Rogers" at bounding box center [289, 337] width 154 height 31
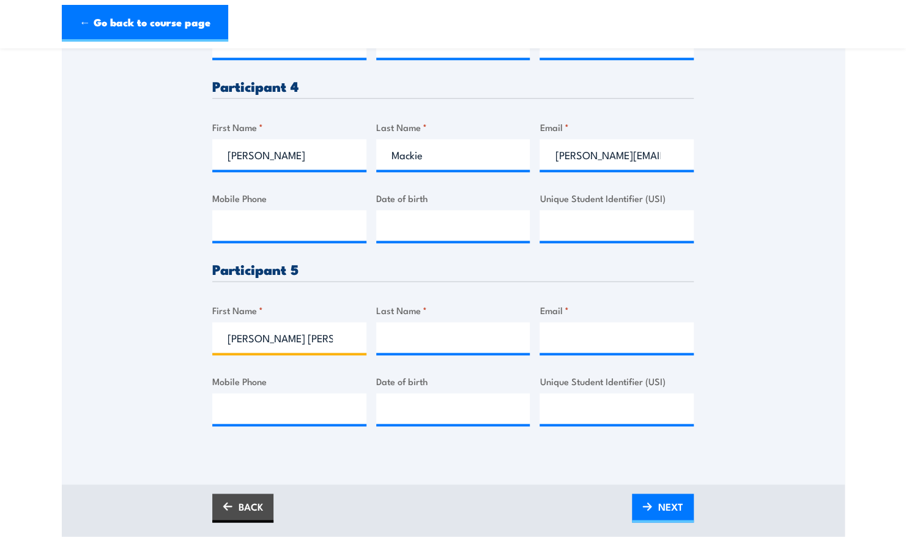
click at [269, 346] on input "Kane Rogers" at bounding box center [289, 337] width 154 height 31
type input "Kane Rogers"
click at [393, 337] on input "Last Name *" at bounding box center [453, 337] width 154 height 31
paste input "Rogers"
type input "Rogers"
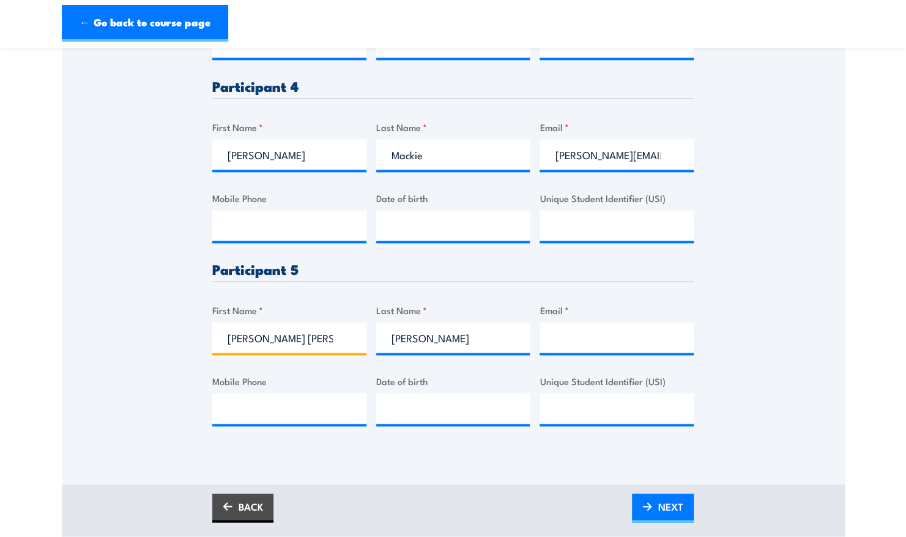
click at [269, 338] on input "Kane Rogers" at bounding box center [289, 337] width 154 height 31
type input "Kane"
click at [619, 326] on input "Email *" at bounding box center [617, 337] width 154 height 31
click at [573, 330] on input "Email *" at bounding box center [617, 337] width 154 height 31
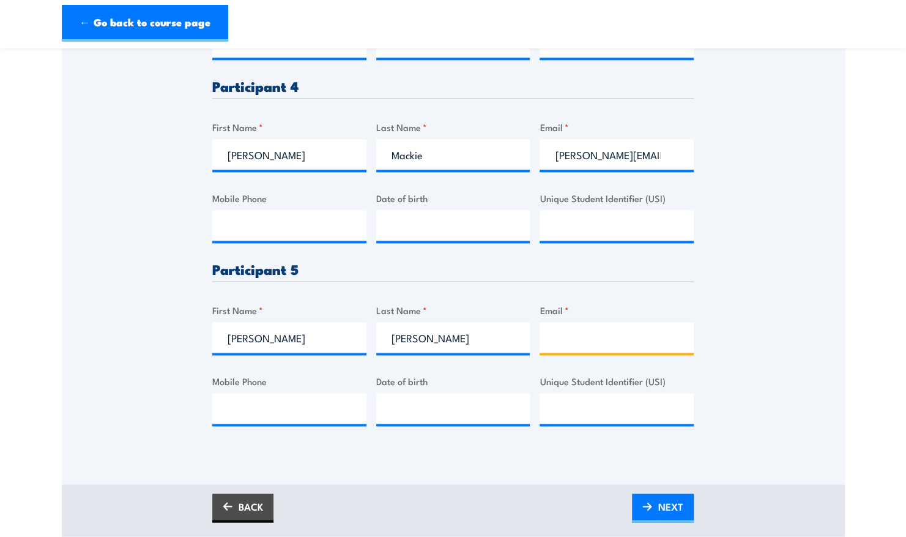
paste input "Rogers"
type input "Rogers"
drag, startPoint x: 614, startPoint y: 333, endPoint x: 426, endPoint y: 312, distance: 189.7
click at [623, 342] on input "Email *" at bounding box center [617, 337] width 154 height 31
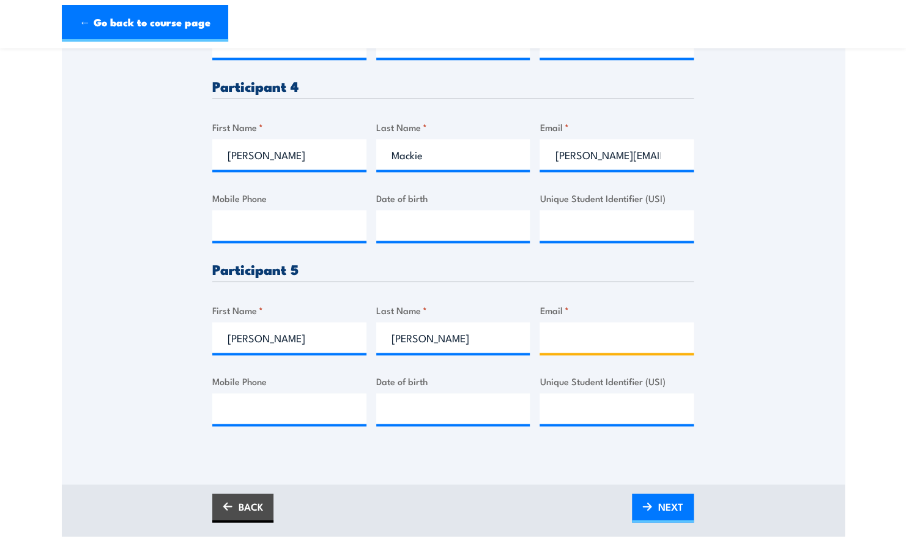
paste input "kanerogers1511@gmail.com"
type input "kanerogers1511@gmail.com"
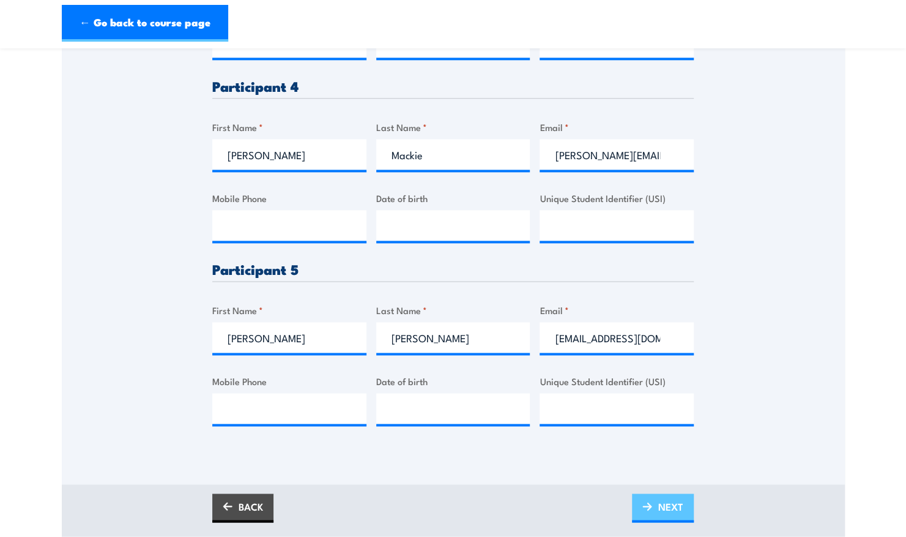
click at [659, 496] on span "NEXT" at bounding box center [671, 506] width 25 height 32
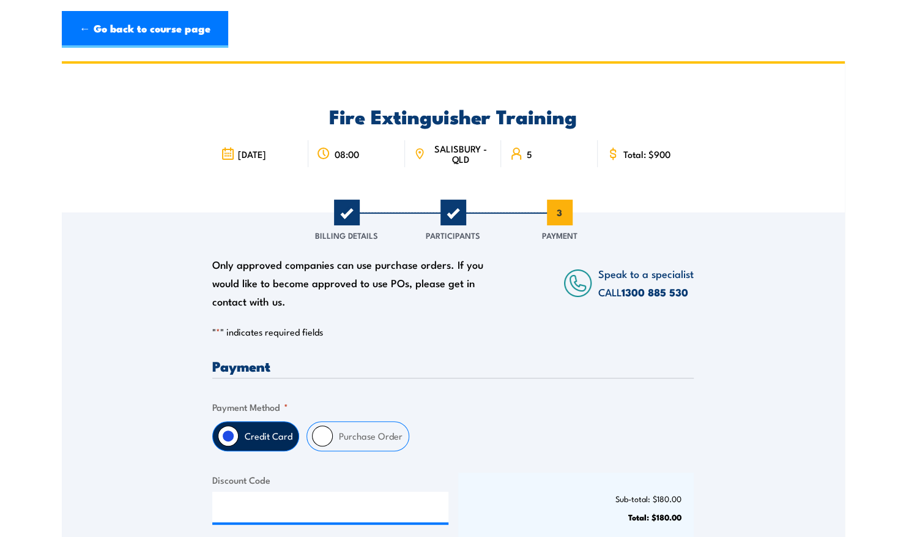
scroll to position [160, 0]
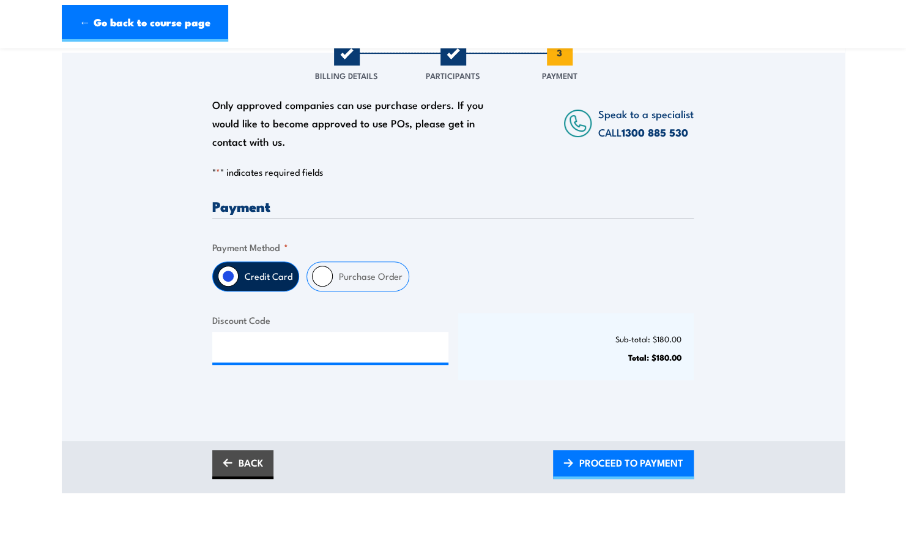
click at [338, 274] on label "Purchase Order" at bounding box center [371, 276] width 76 height 29
click at [333, 274] on input "Purchase Order" at bounding box center [322, 276] width 21 height 21
radio input "true"
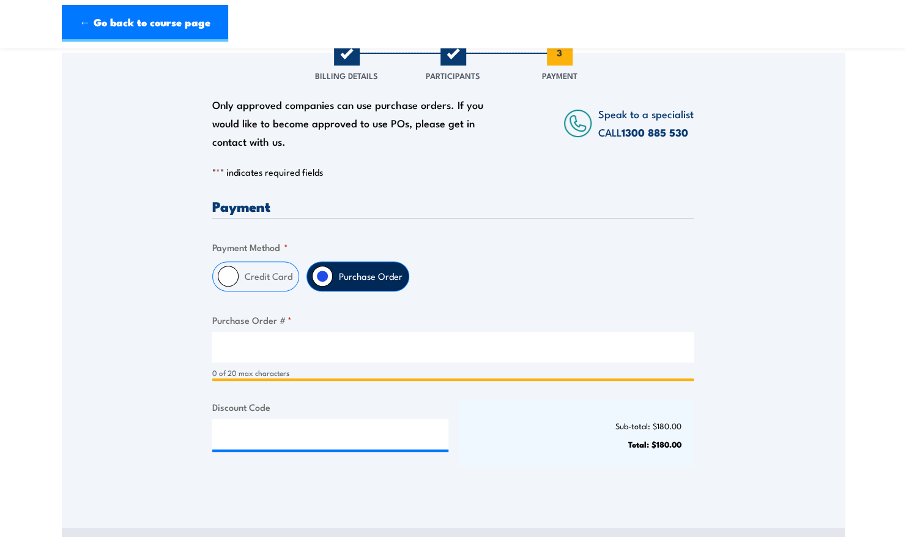
click at [313, 343] on input "Purchase Order # *" at bounding box center [453, 347] width 482 height 31
click at [246, 338] on input "Purchase Order # *" at bounding box center [453, 347] width 482 height 31
type input "SARAHHODGESSCLUSTER"
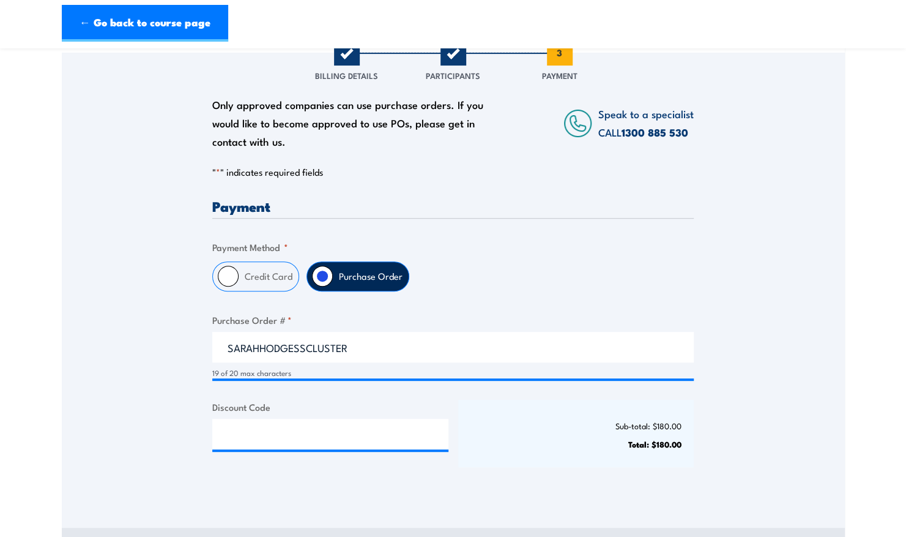
click at [823, 285] on div "Only approved companies can use purchase orders. If you would like to become ap…" at bounding box center [453, 273] width 783 height 441
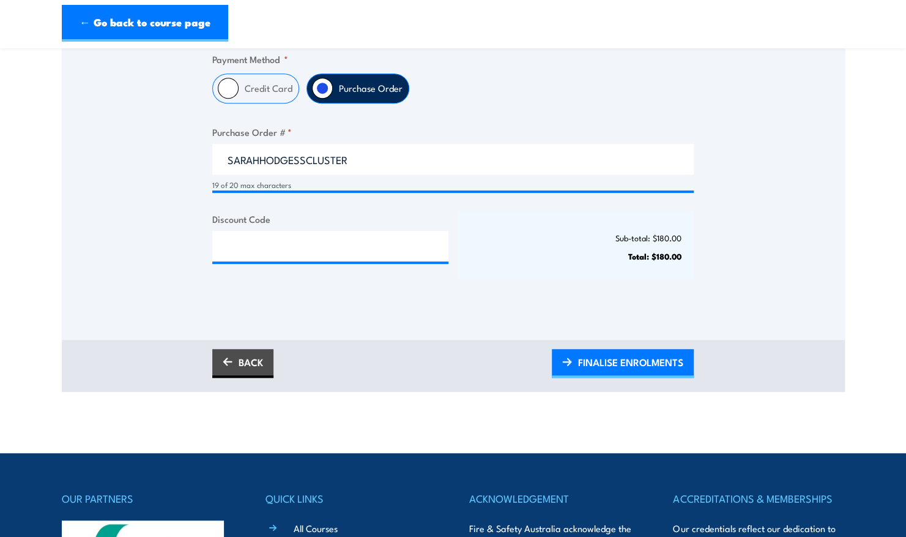
scroll to position [347, 0]
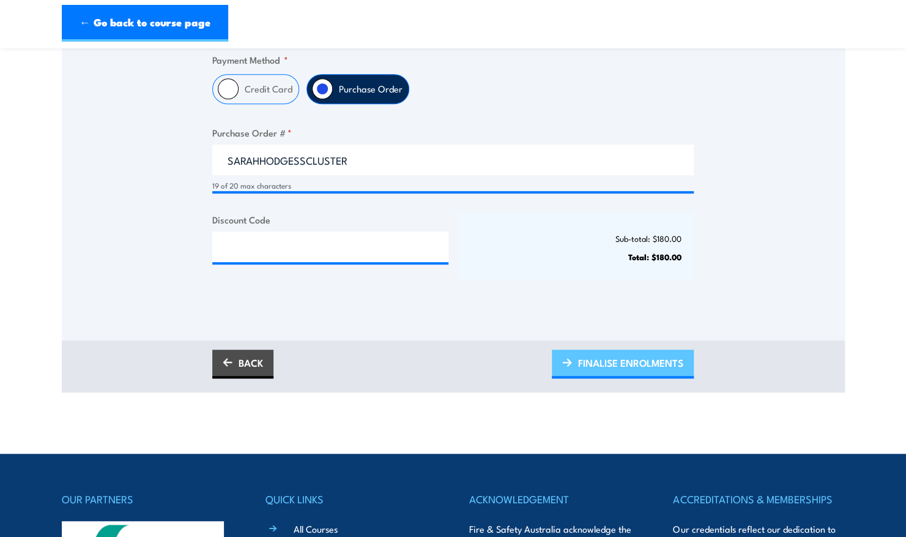
click at [643, 357] on span "FINALISE ENROLMENTS" at bounding box center [630, 362] width 105 height 32
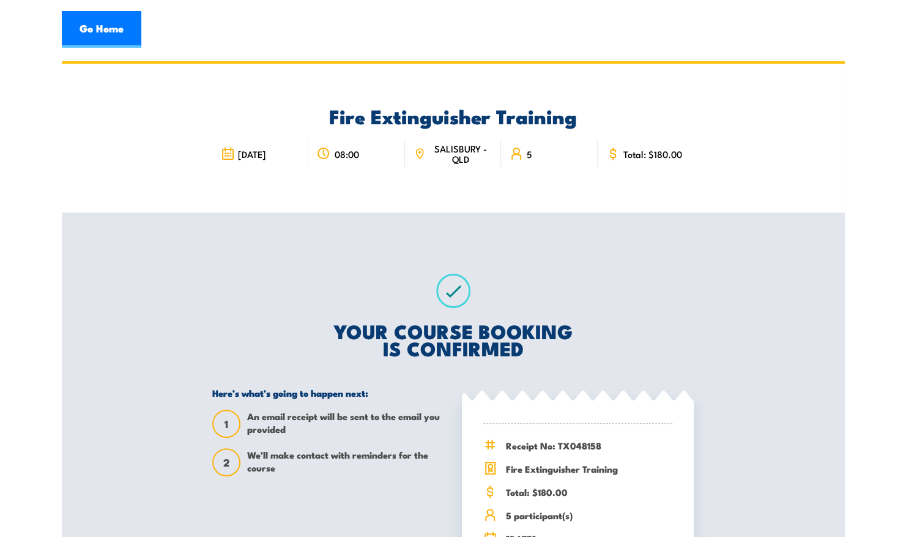
click at [501, 118] on h2 "Fire Extinguisher Training" at bounding box center [453, 115] width 482 height 17
drag, startPoint x: 501, startPoint y: 118, endPoint x: 501, endPoint y: 125, distance: 7.3
click at [501, 124] on h2 "Fire Extinguisher Training" at bounding box center [453, 115] width 482 height 17
click at [594, 41] on div "Go Home" at bounding box center [453, 29] width 783 height 37
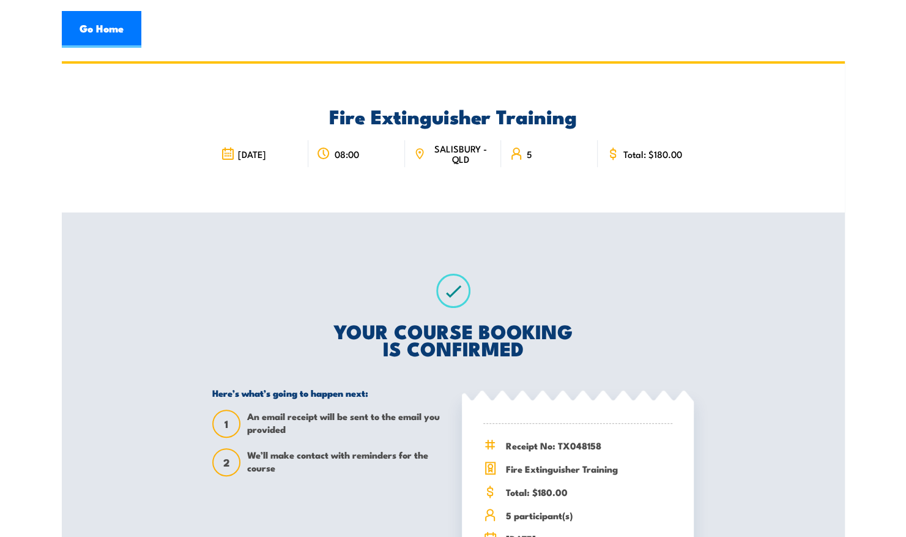
click at [490, 108] on h2 "Fire Extinguisher Training" at bounding box center [453, 115] width 482 height 17
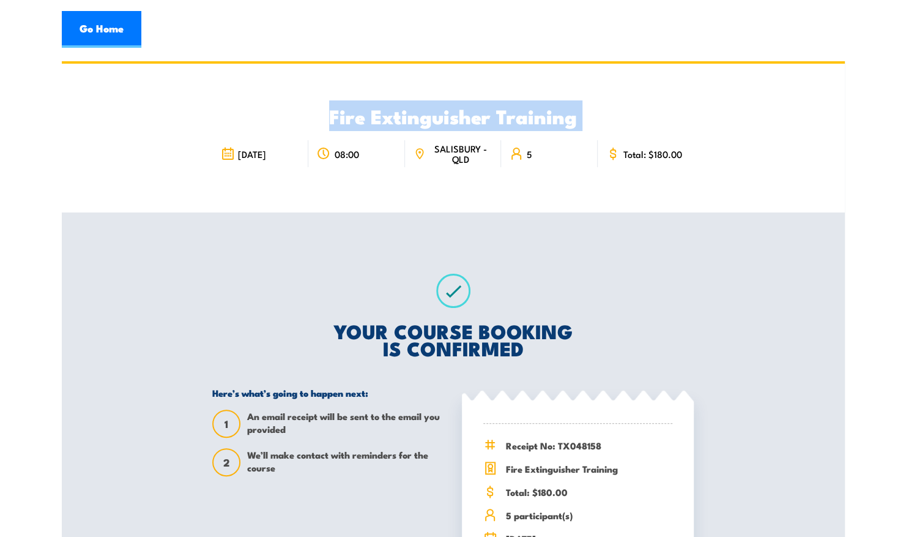
click at [490, 108] on h2 "Fire Extinguisher Training" at bounding box center [453, 115] width 482 height 17
drag, startPoint x: 490, startPoint y: 108, endPoint x: 592, endPoint y: 105, distance: 102.9
click at [592, 105] on div "Fire Extinguisher Training [DATE] 5" at bounding box center [453, 138] width 482 height 149
click at [595, 109] on h2 "Fire Extinguisher Training" at bounding box center [453, 115] width 482 height 17
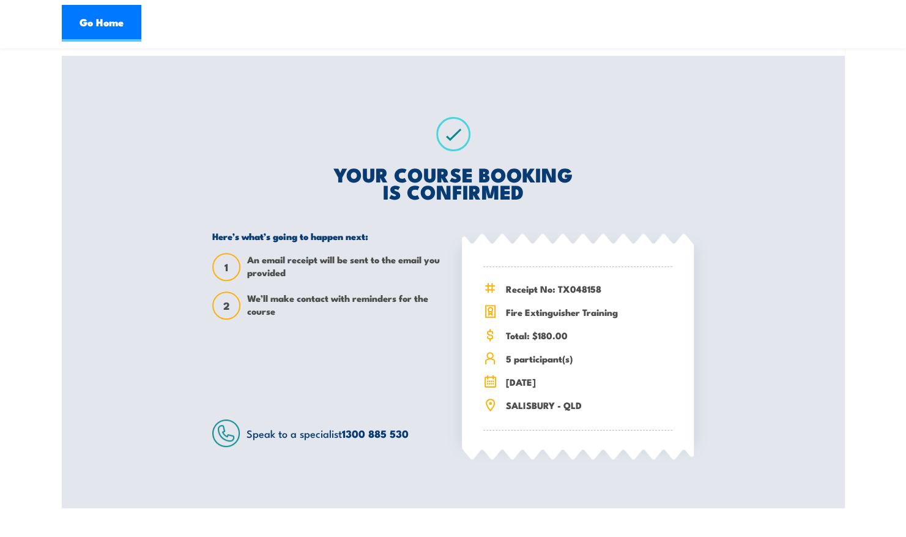
scroll to position [153, 0]
